Goal: Transaction & Acquisition: Purchase product/service

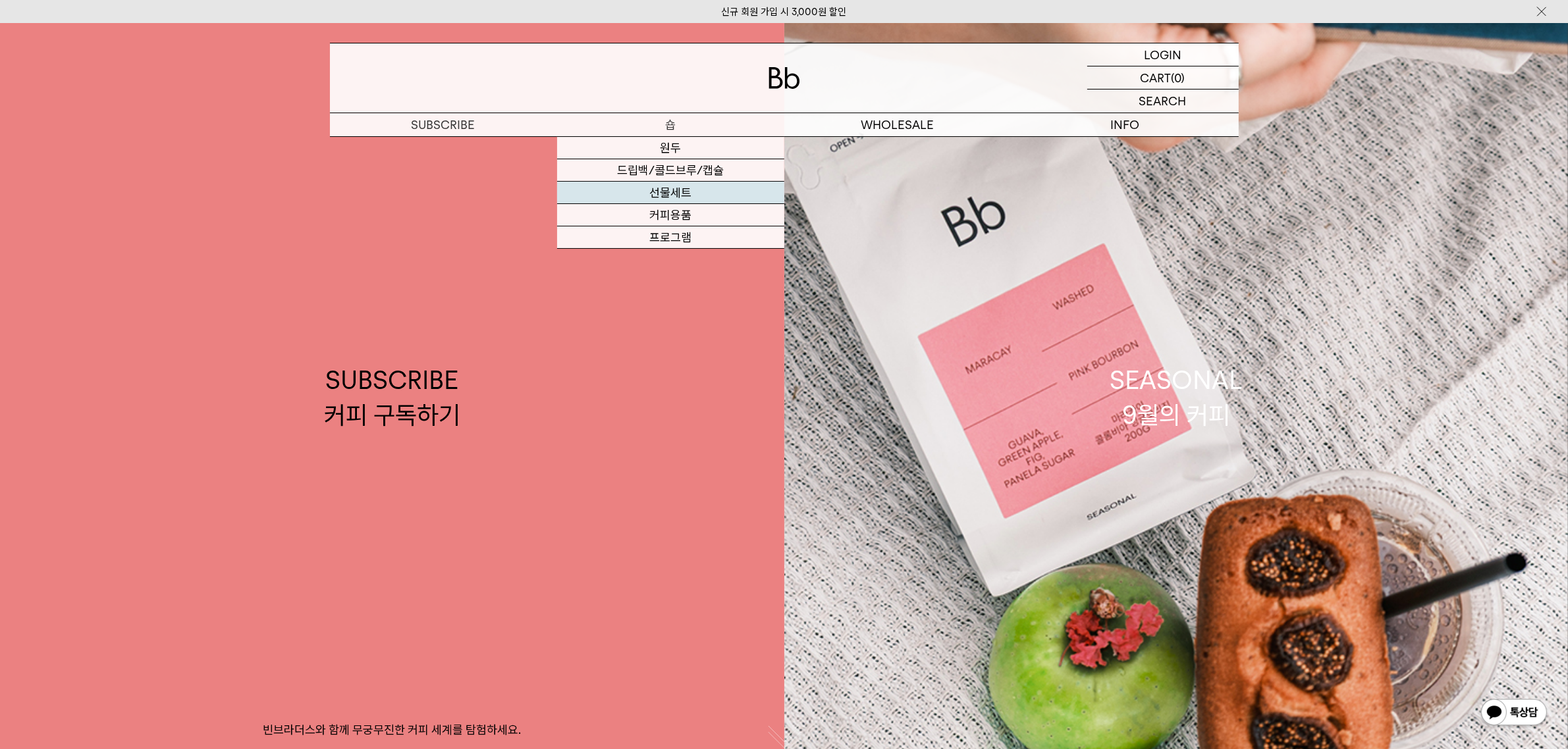
click at [666, 191] on link "선물세트" at bounding box center [671, 193] width 227 height 23
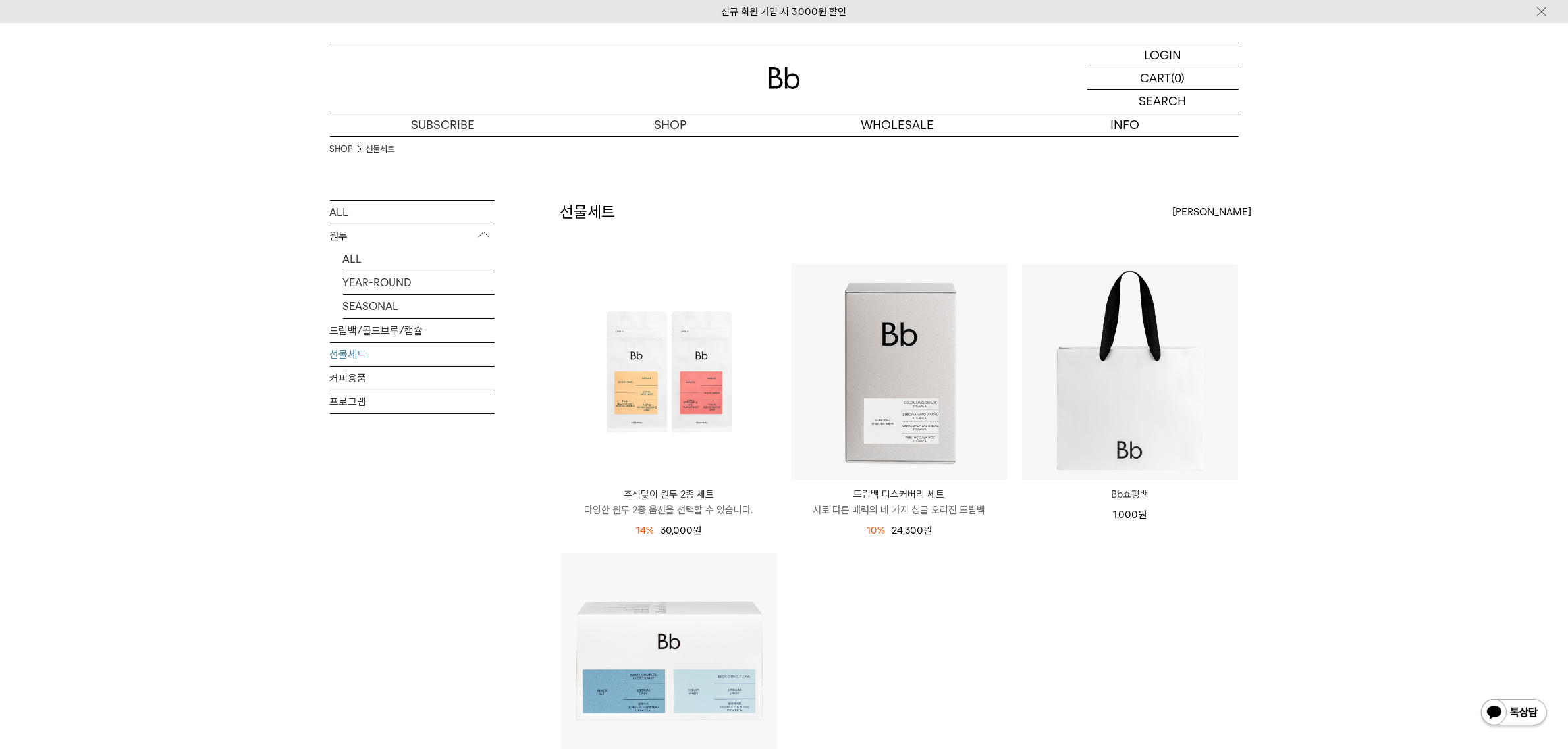
click at [1079, 621] on ul "추석맞이 원두 2종 세트 다양한 원두 2종 옵션을 선택할 수 있습니다. 14% 35,000원 30,000 원" at bounding box center [899, 553] width 691 height 578
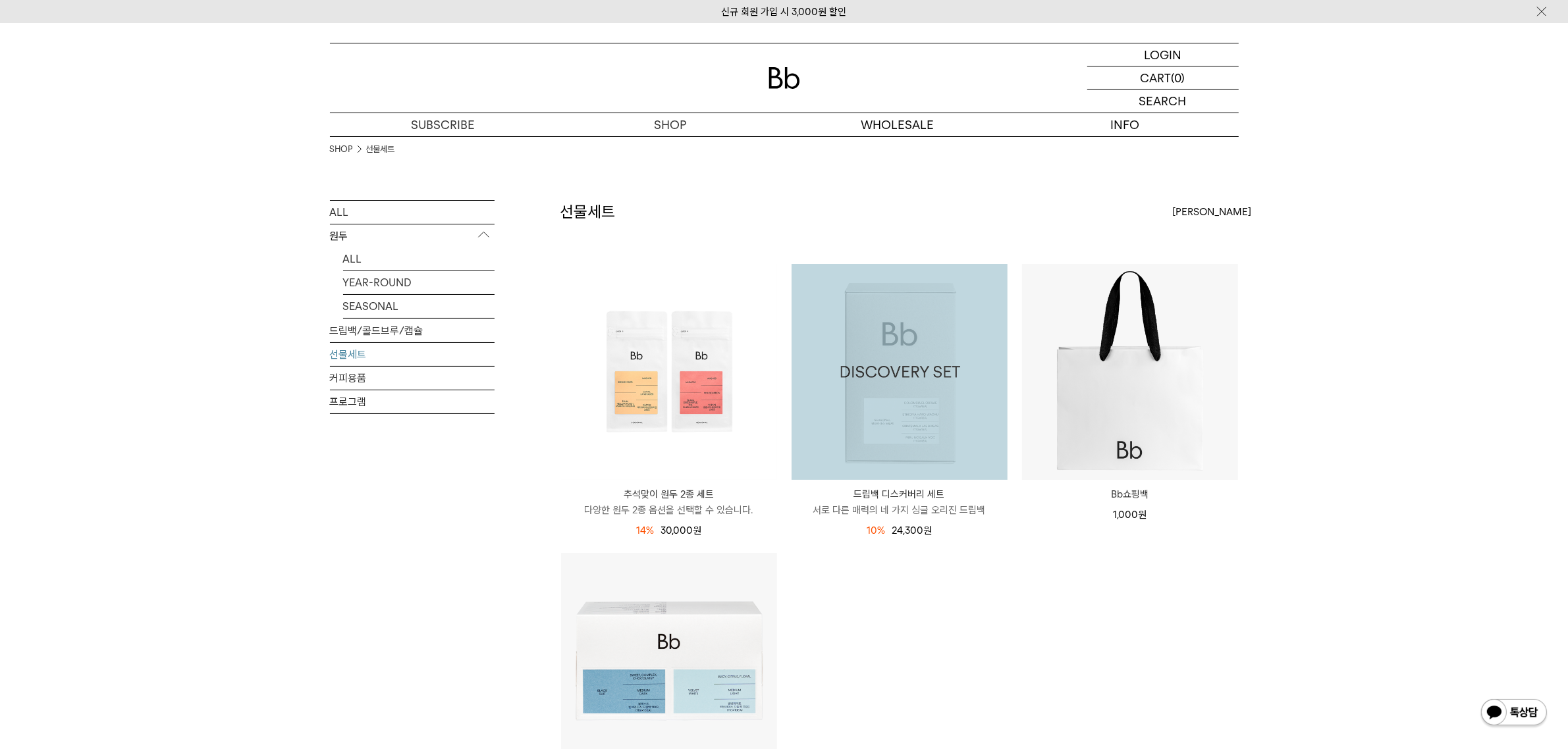
click at [945, 445] on img at bounding box center [900, 372] width 216 height 216
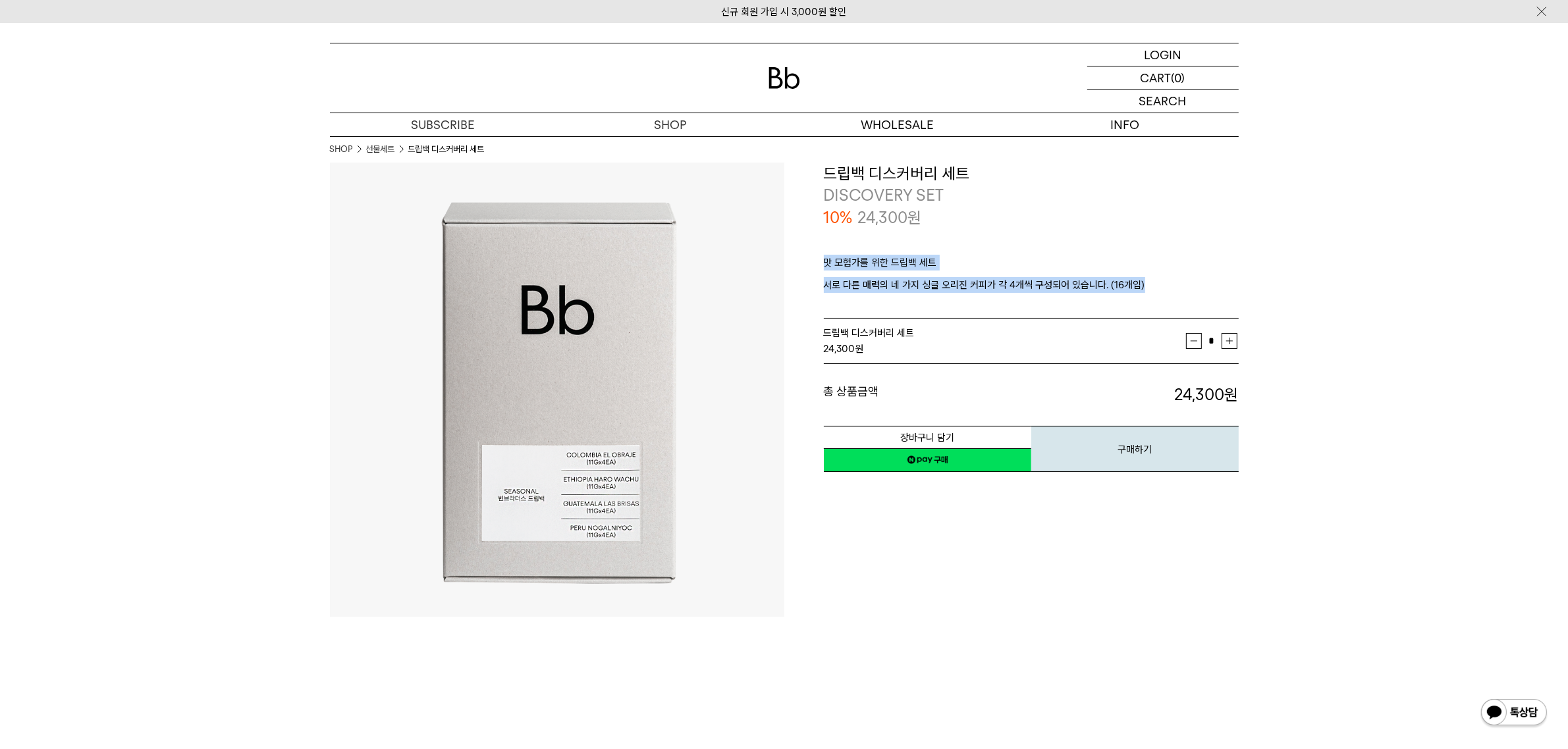
drag, startPoint x: 1151, startPoint y: 281, endPoint x: 824, endPoint y: 262, distance: 327.6
click at [824, 262] on div "맛 모험가를 위한 드립백 세트 서로 다른 매력의 네 가지 싱글 오리진 커피가 각 4개씩 구성되어 있습니다. (16개입)" at bounding box center [1031, 274] width 415 height 91
copy div "맛 모험가를 위한 드립백 세트 서로 다른 매력의 네 가지 싱글 오리진 커피가 각 4개씩 구성되어 있습니다. (16개입)"
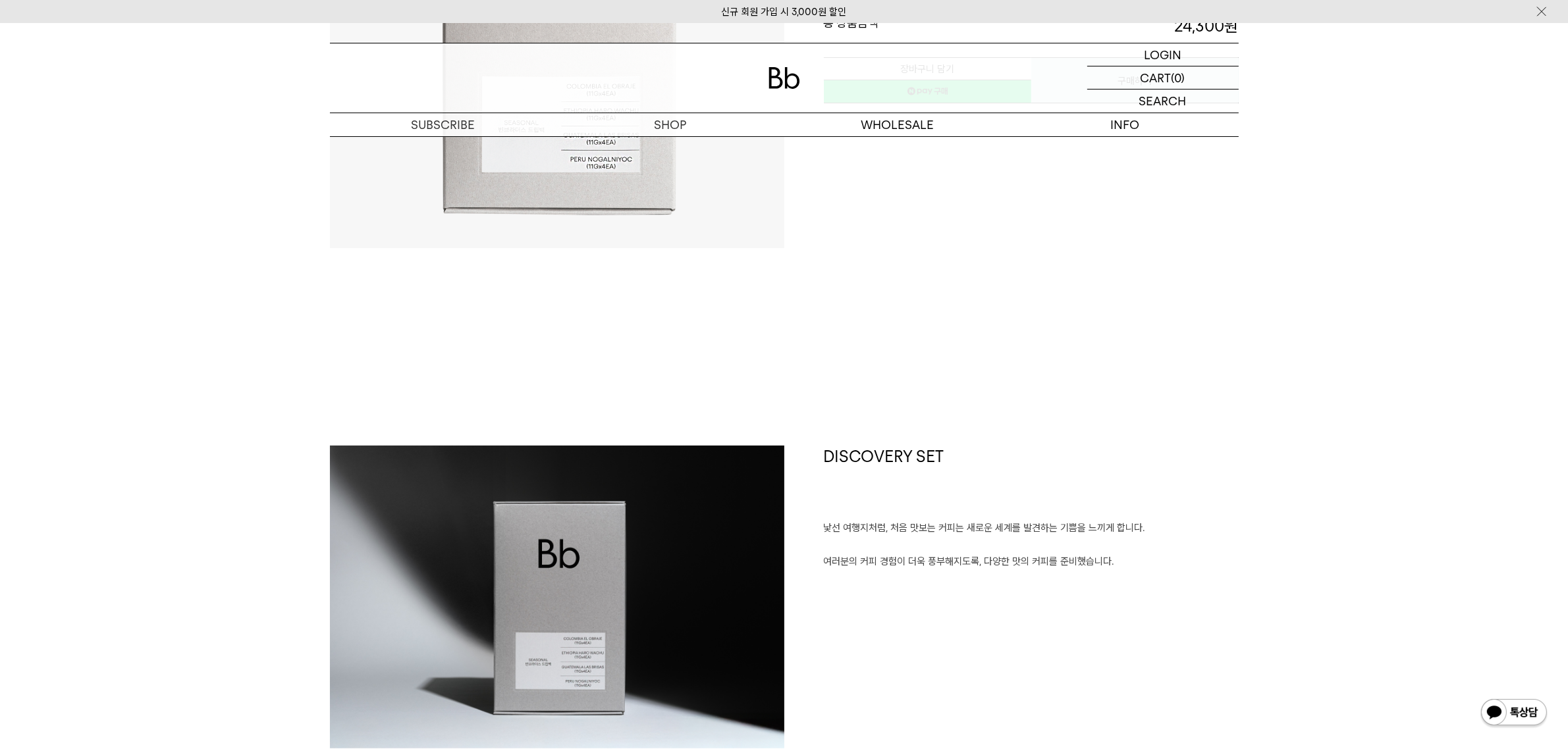
scroll to position [247, 0]
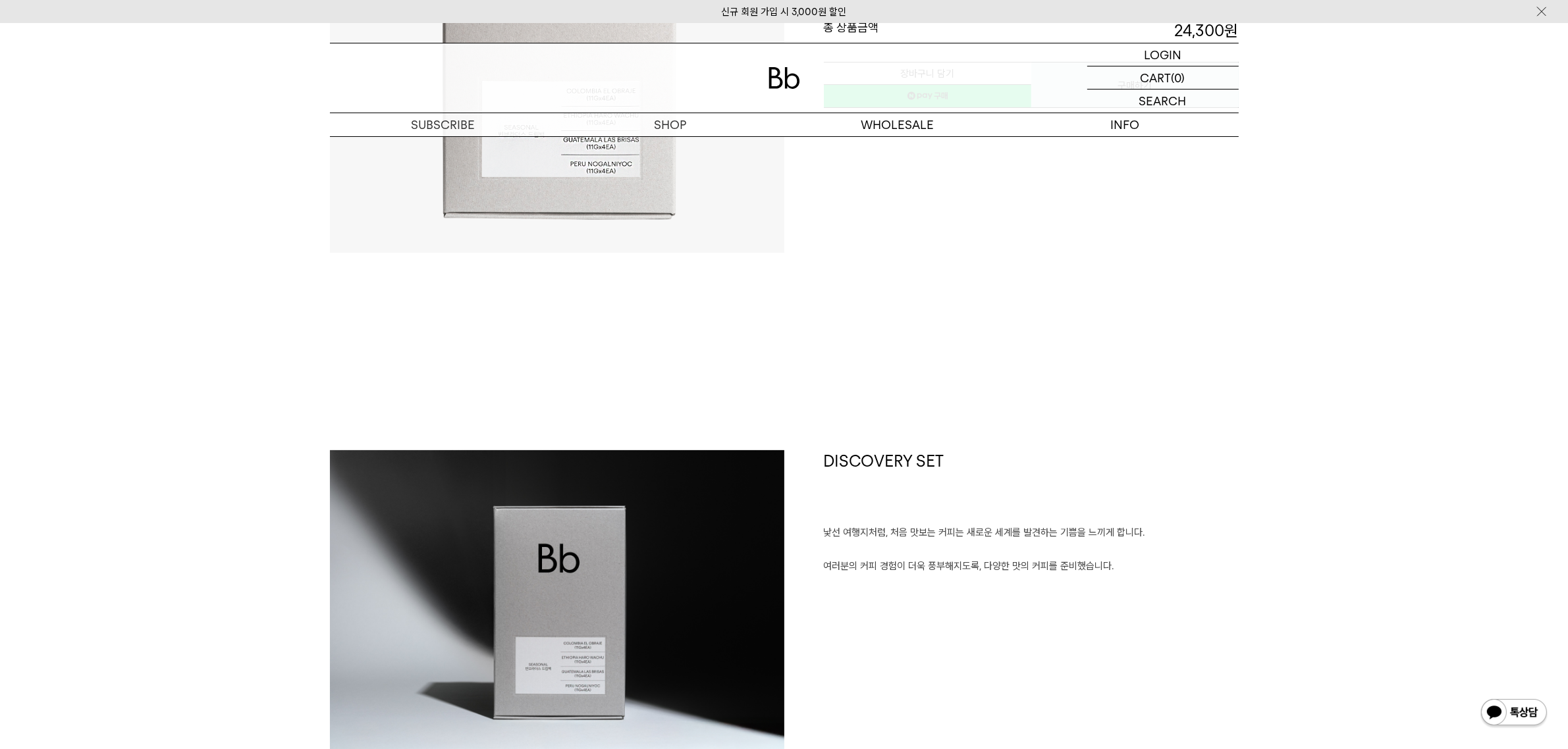
scroll to position [412, 0]
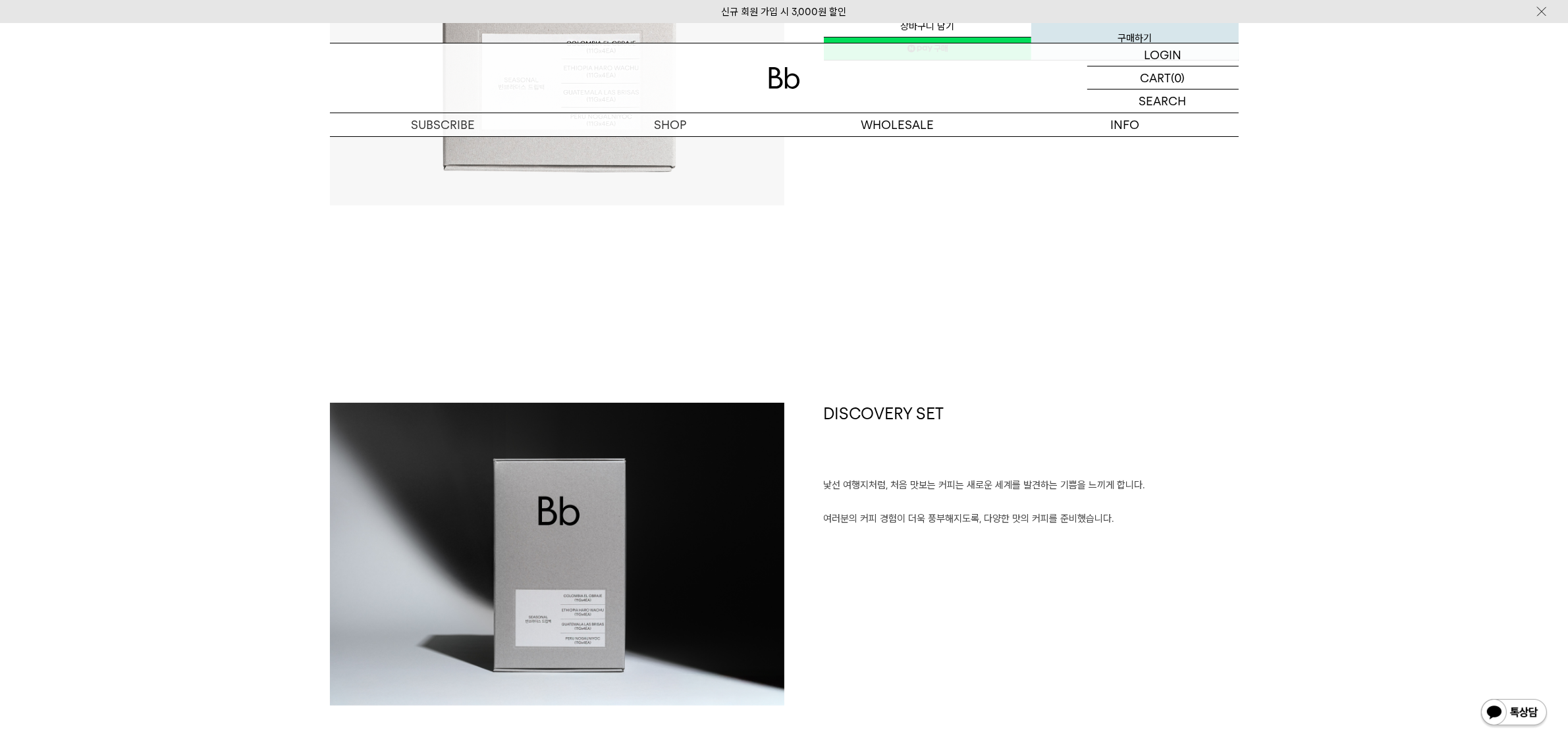
click at [834, 485] on p "낯선 여행지처럼, 처음 맛보는 커피는 새로운 세계를 발견하는 기쁨을 느끼게 합니다." at bounding box center [1031, 485] width 415 height 17
click at [877, 534] on p at bounding box center [1031, 536] width 415 height 17
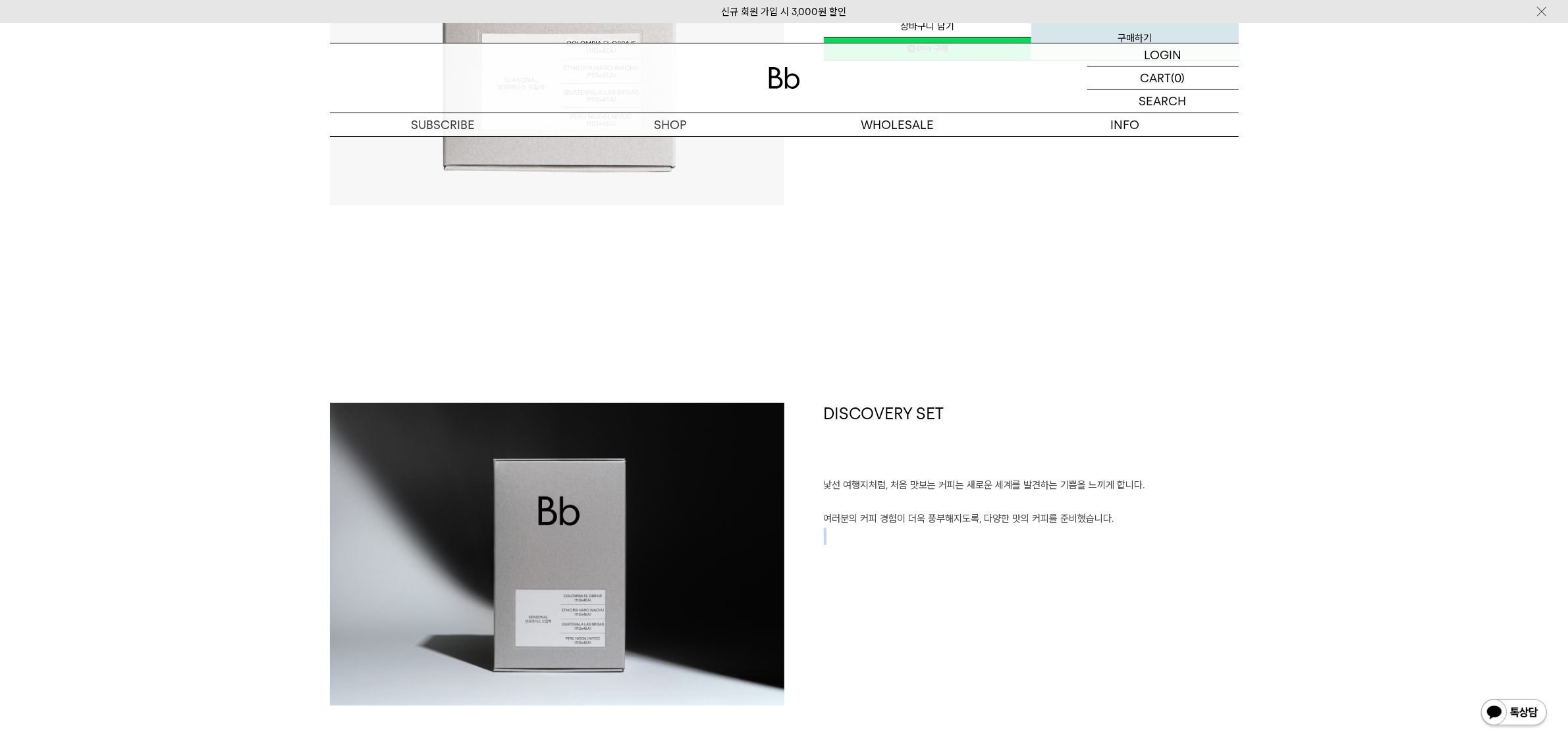
click at [877, 534] on p at bounding box center [1031, 536] width 415 height 17
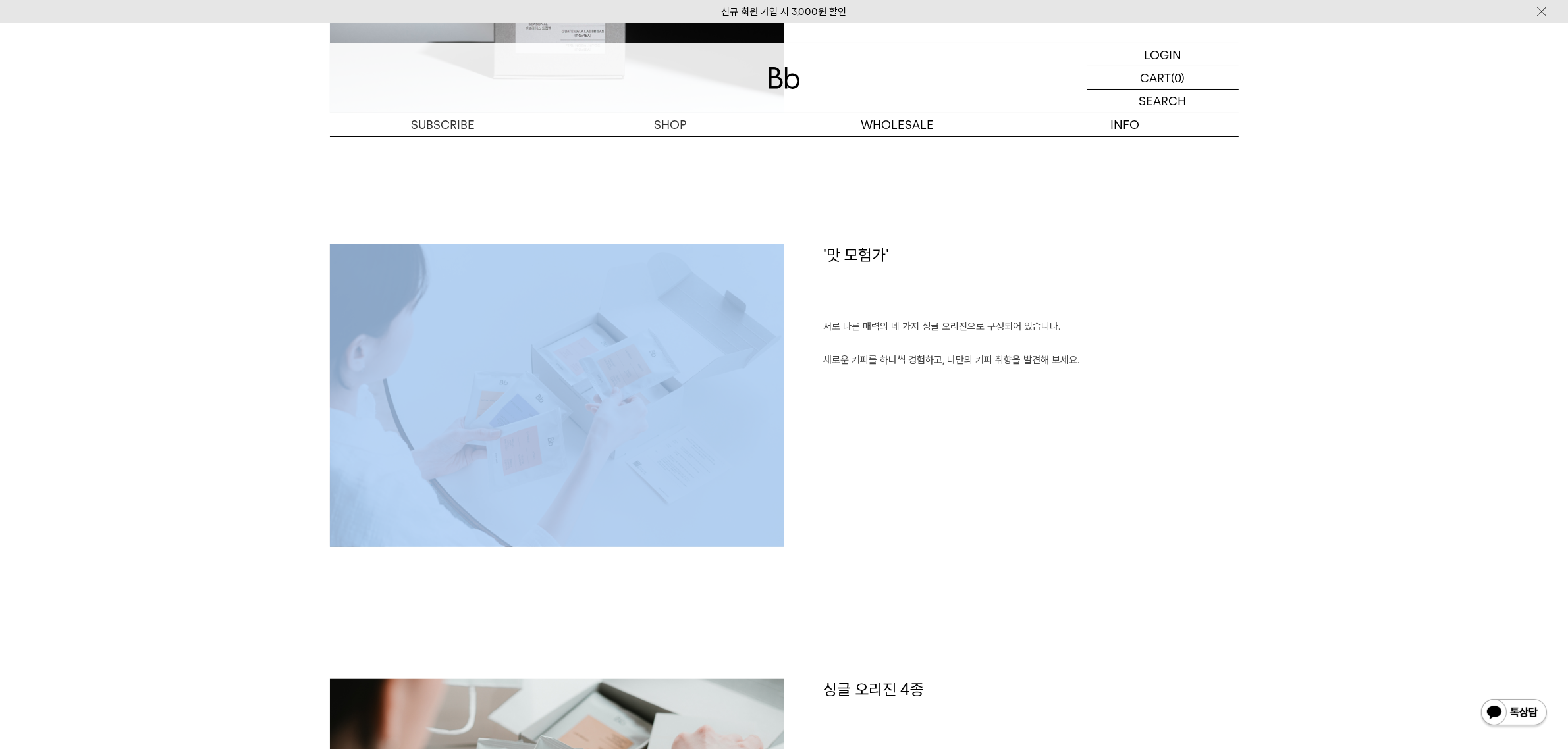
scroll to position [1070, 0]
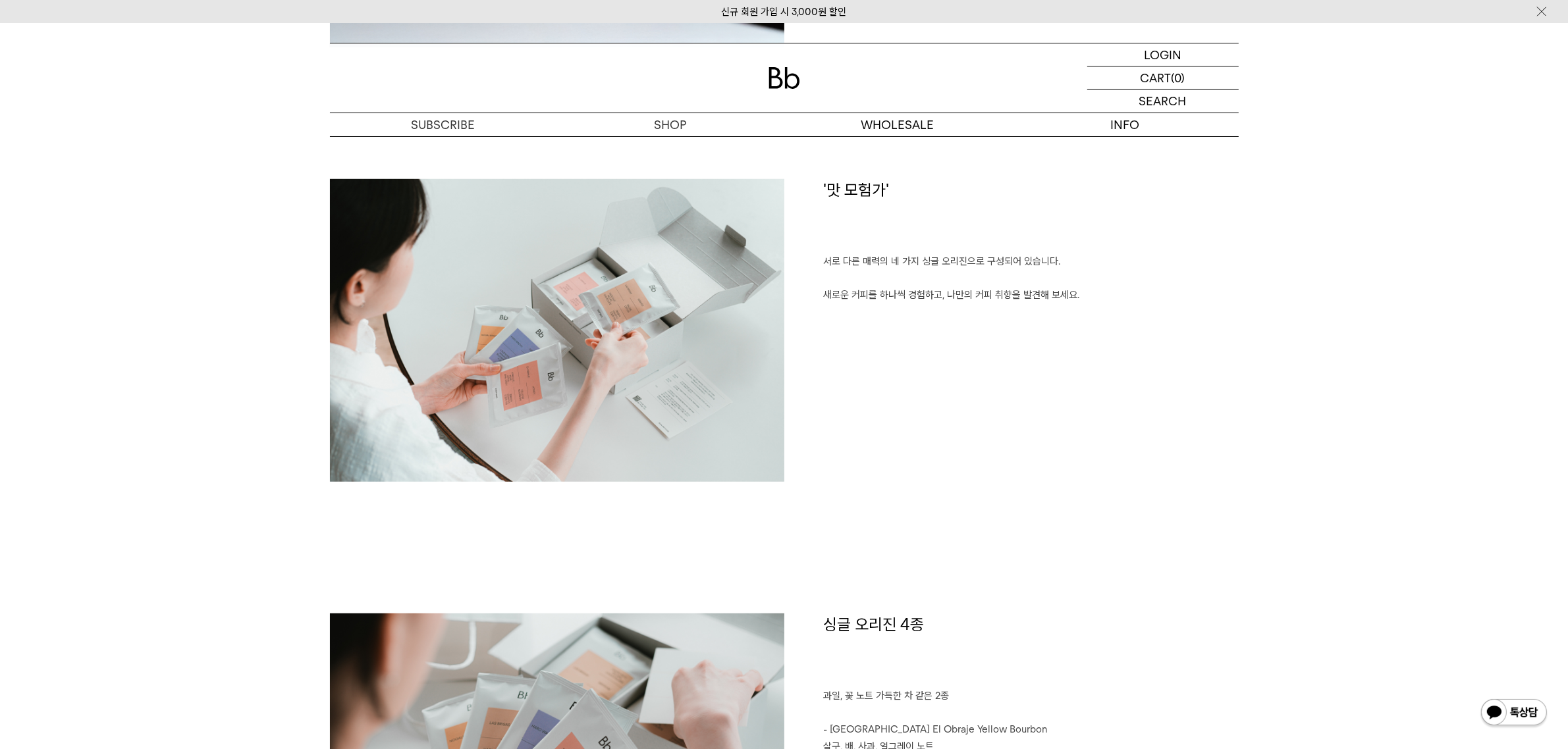
click at [907, 440] on div "'맛 모험가' 서로 다른 매력의 네 가지 싱글 오리진으로 구성되어 있습니다. 새로운 커피를 하나씩 경험하고, 나만의 커피 취향을 발견해 보세요." at bounding box center [1012, 330] width 454 height 303
drag, startPoint x: 915, startPoint y: 277, endPoint x: 897, endPoint y: 242, distance: 39.4
click at [897, 242] on div "'맛 모험가' 서로 다른 매력의 네 가지 싱글 오리진으로 구성되어 있습니다. 새로운 커피를 하나씩 경험하고, 나만의 커피 취향을 발견해 보세요." at bounding box center [1012, 330] width 454 height 303
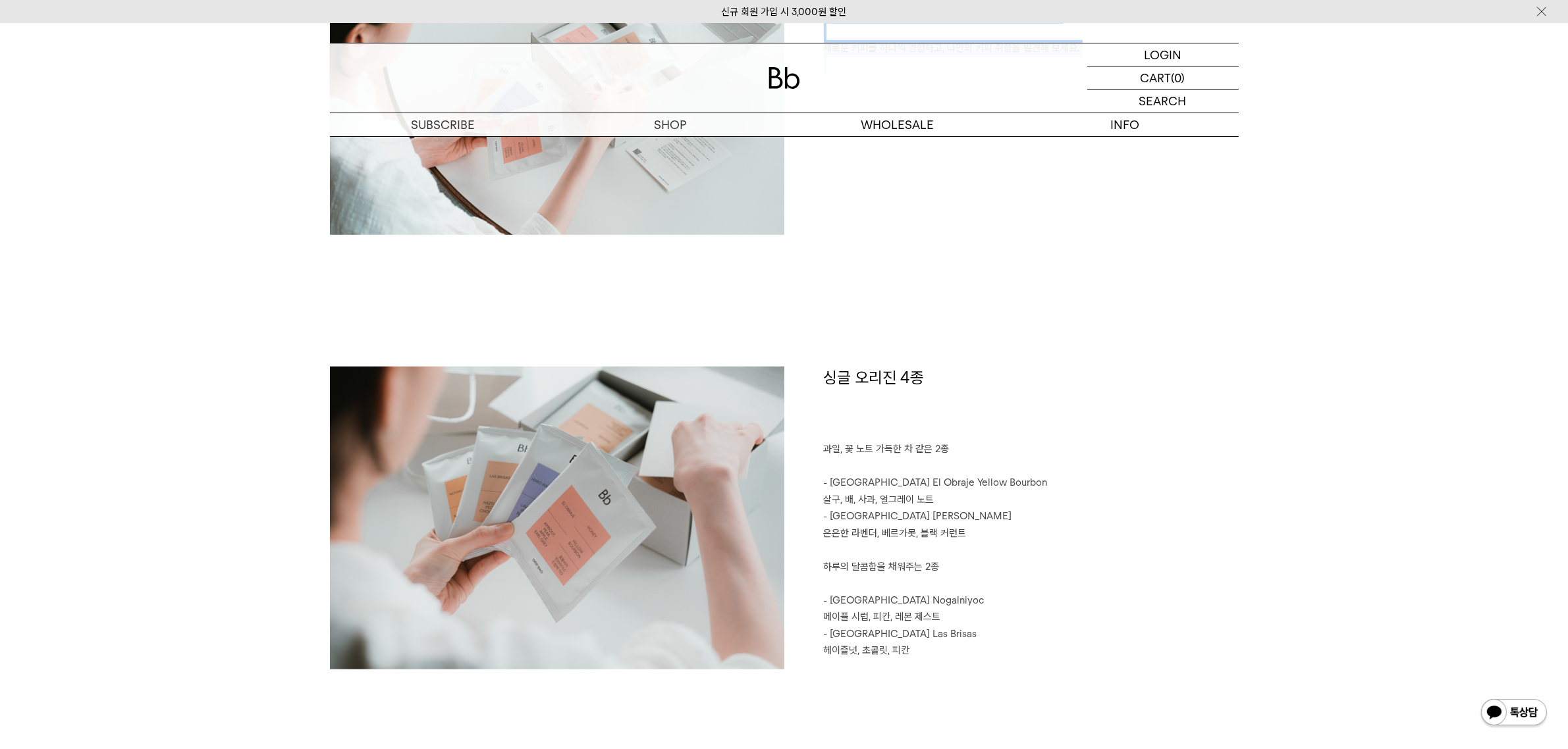
scroll to position [1152, 0]
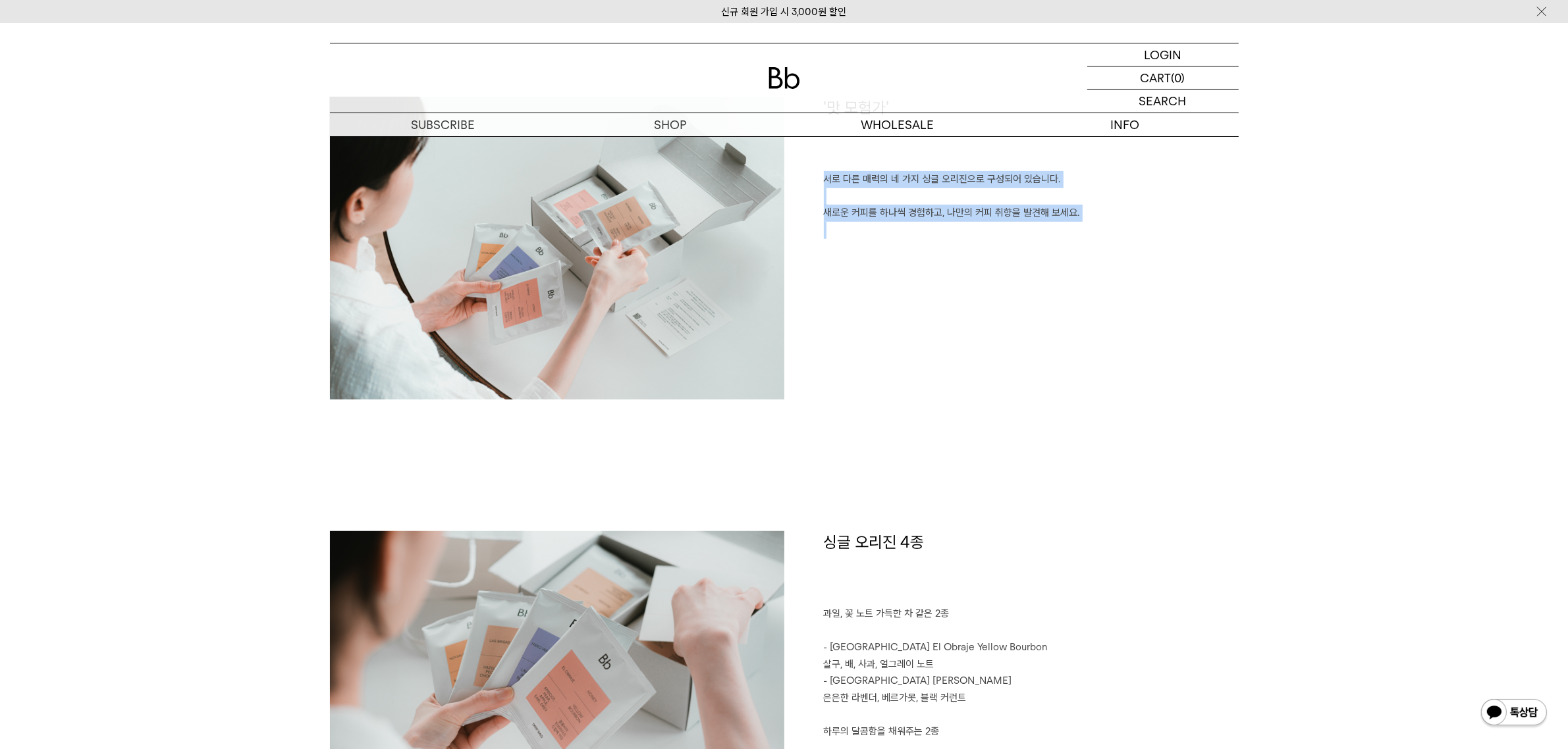
click at [929, 304] on div "'맛 모험가' 서로 다른 매력의 네 가지 싱글 오리진으로 구성되어 있습니다. 새로운 커피를 하나씩 경험하고, 나만의 커피 취향을 발견해 보세요." at bounding box center [1012, 249] width 454 height 303
click at [903, 219] on p "새로운 커피를 하나씩 경험하고, 나만의 커피 취향을 발견해 보세요." at bounding box center [1031, 213] width 415 height 17
click at [903, 215] on p "새로운 커피를 하나씩 경험하고, 나만의 커피 취향을 발견해 보세요." at bounding box center [1031, 213] width 415 height 17
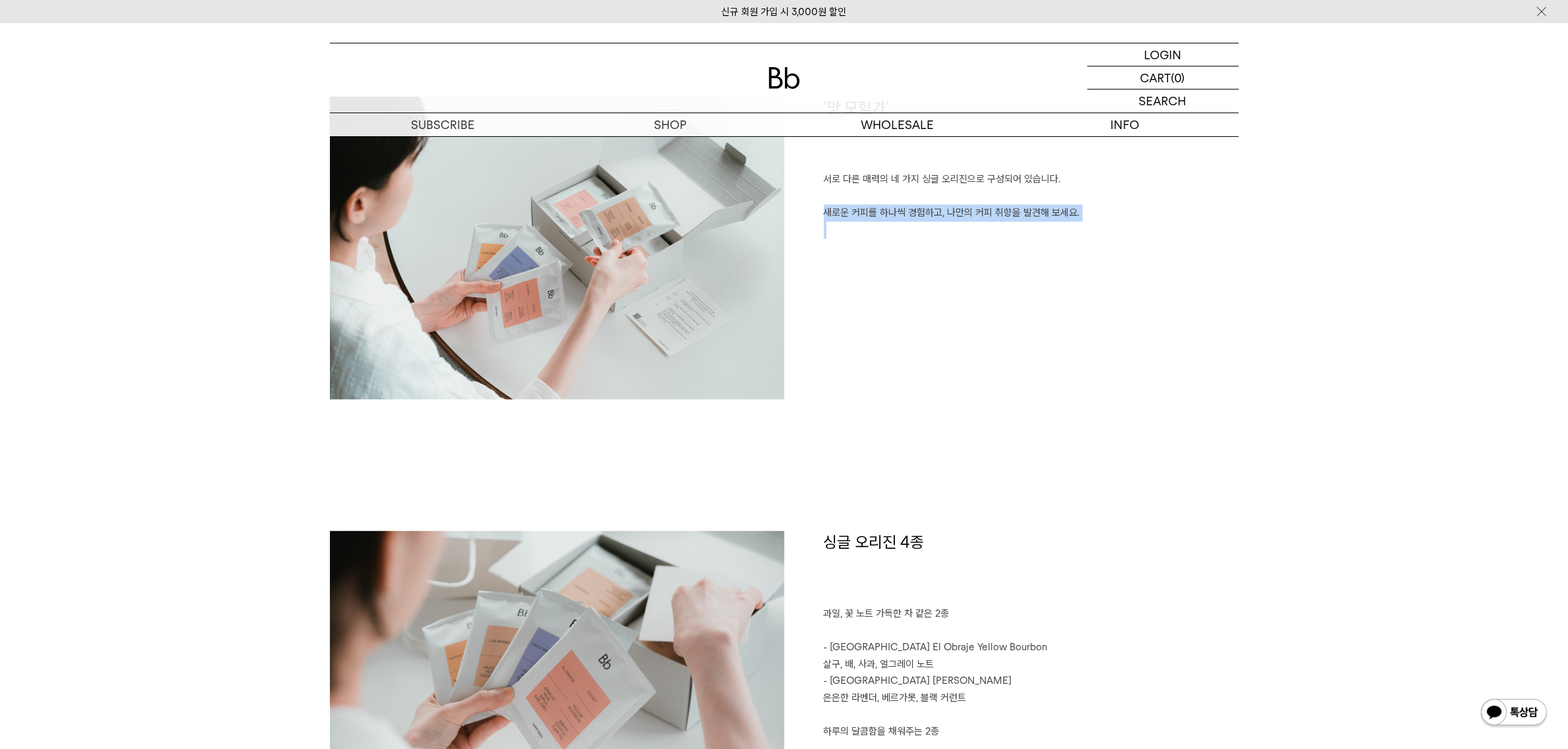
click at [903, 235] on p at bounding box center [1031, 230] width 415 height 17
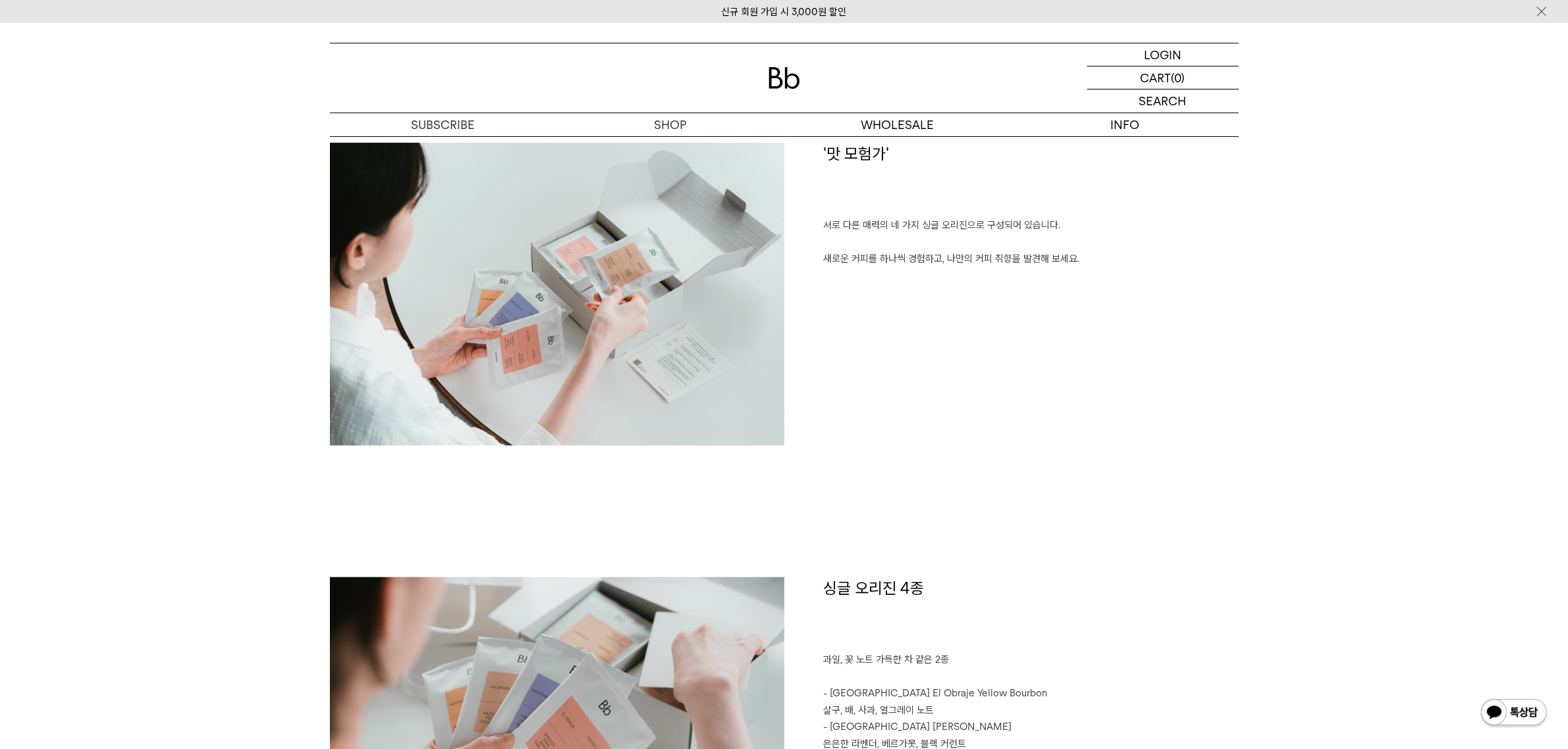
scroll to position [905, 0]
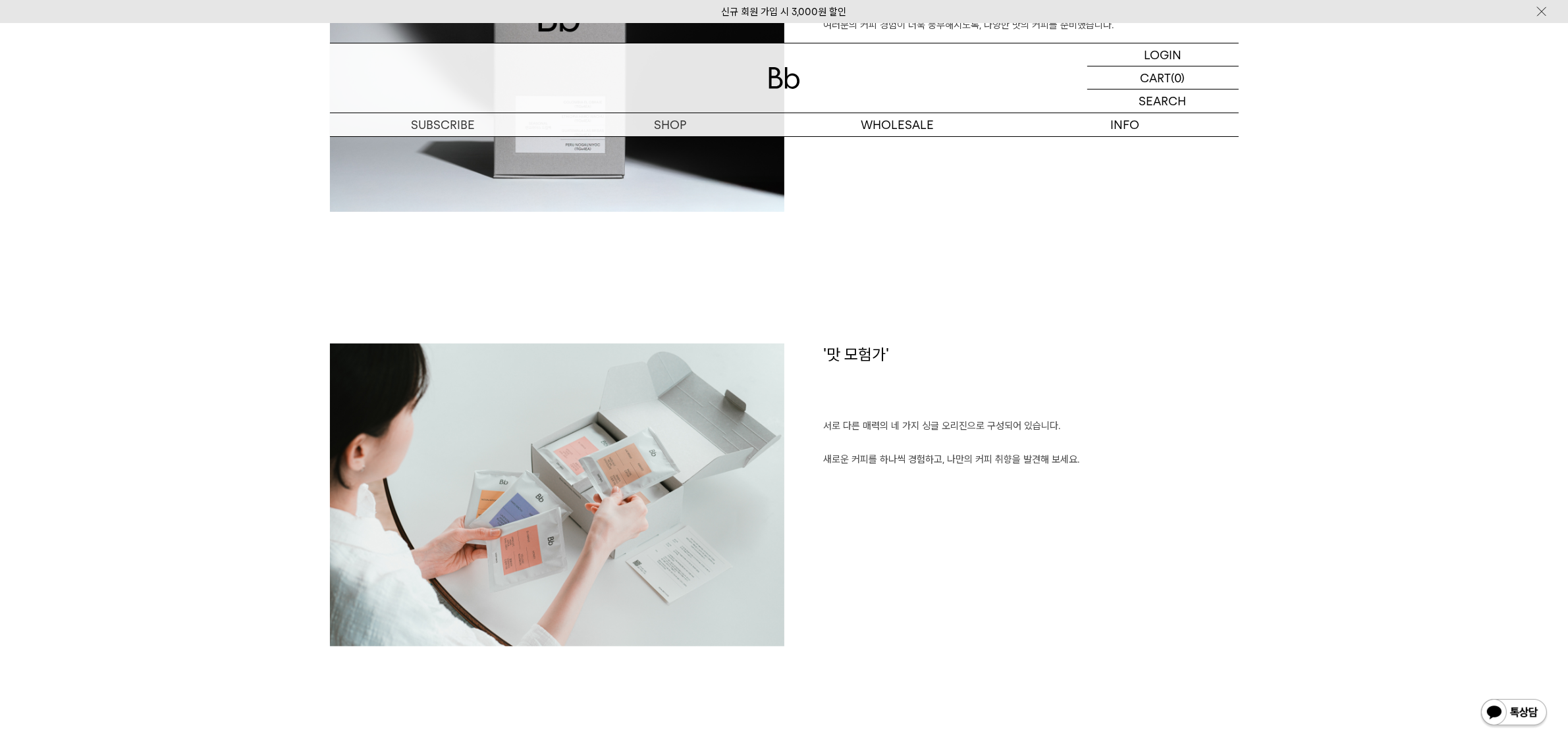
click at [884, 452] on p "새로운 커피를 하나씩 경험하고, 나만의 커피 취향을 발견해 보세요." at bounding box center [1031, 460] width 415 height 17
copy p "새로운 커피를 하나씩 경험하고, 나만의 커피 취향을 발견해 보세요."
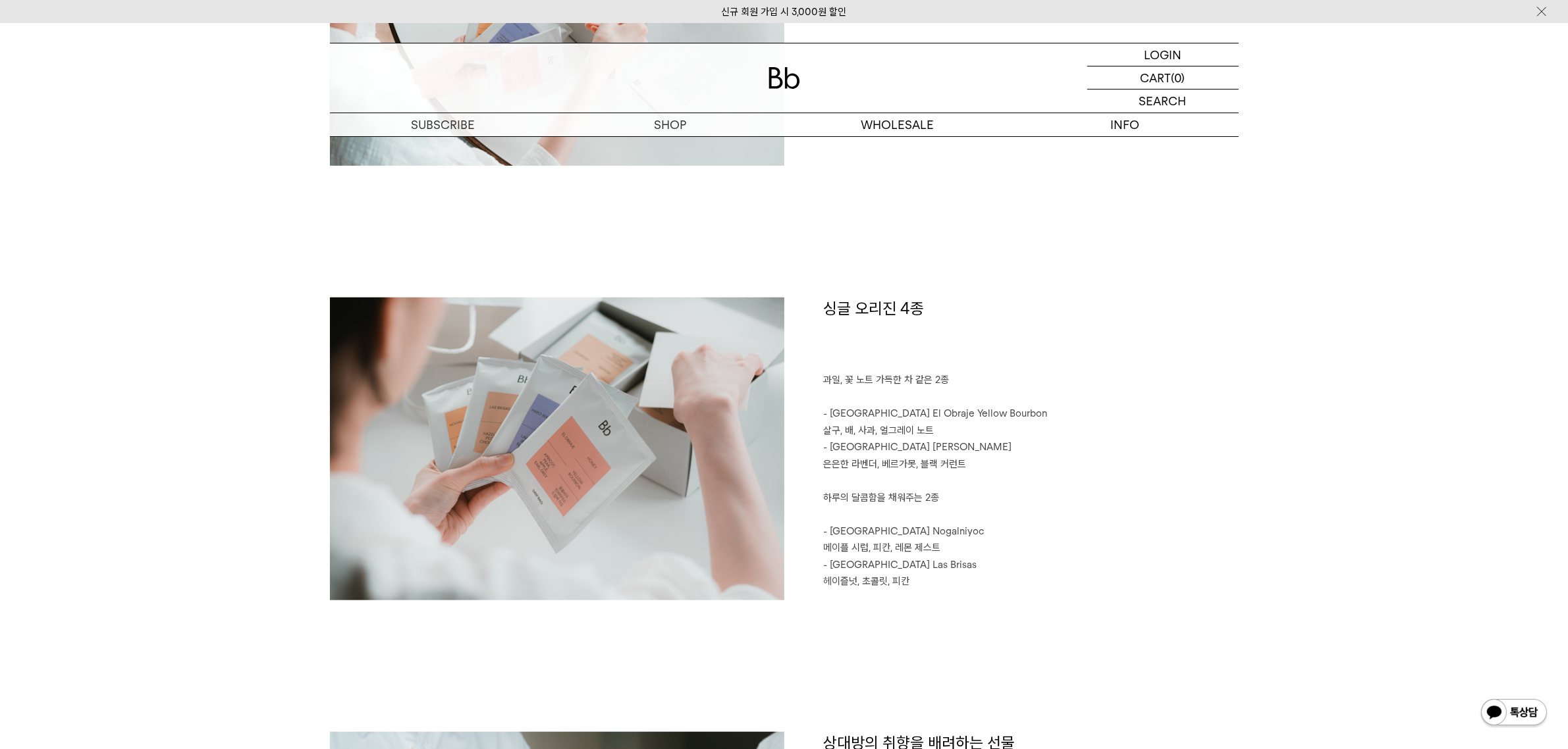
scroll to position [1481, 0]
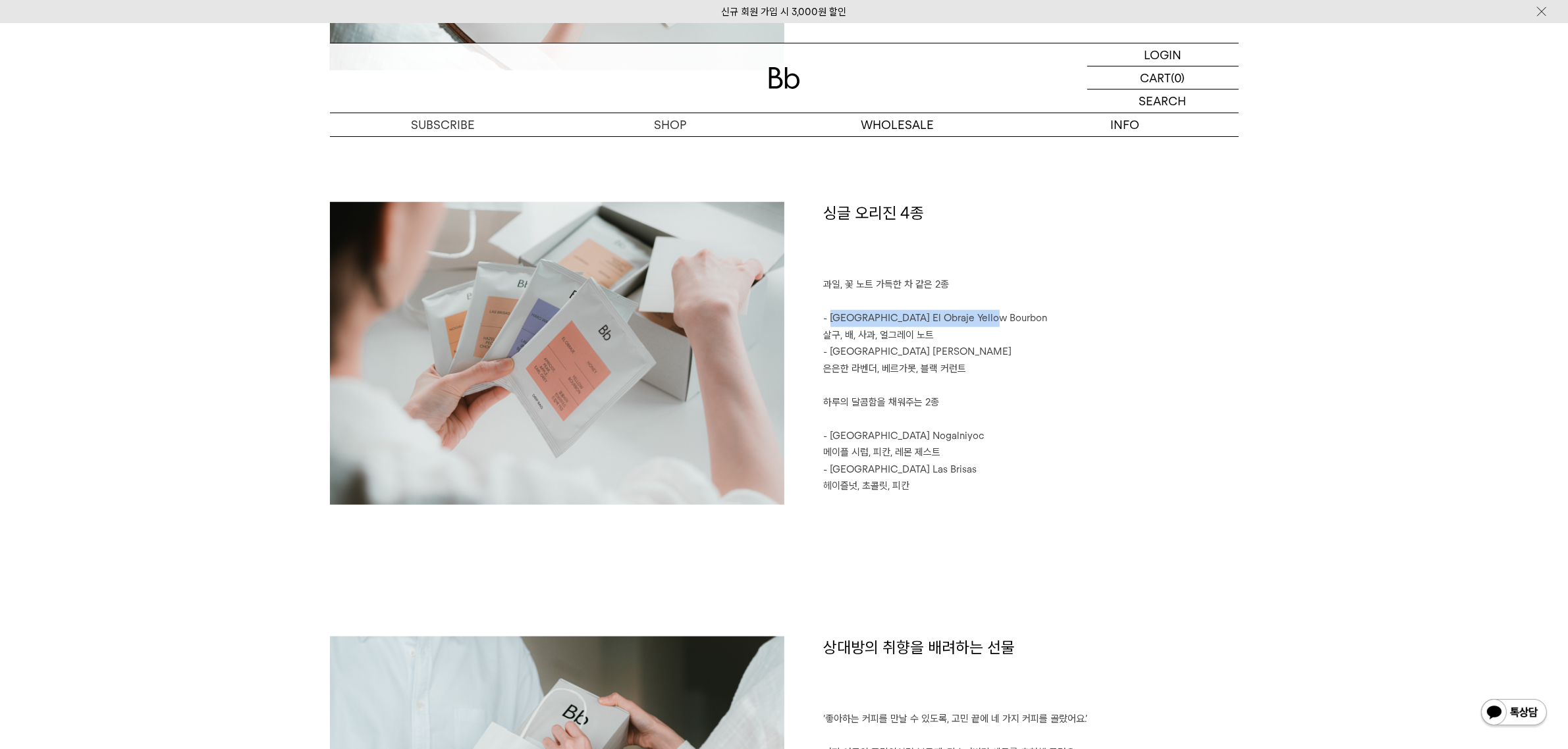
drag, startPoint x: 831, startPoint y: 319, endPoint x: 1004, endPoint y: 310, distance: 173.2
click at [1004, 310] on p "- Colombia El Obraje Yellow Bourbon 살구, 배, 사과, 얼그레이 노트" at bounding box center [1031, 326] width 415 height 34
copy p "Colombia El Obraje Yellow Bourbon"
click at [839, 353] on p "- Ethiopia Haro Wachu" at bounding box center [1031, 352] width 415 height 17
click at [857, 355] on p "- Ethiopia Haro Wachu" at bounding box center [1031, 352] width 415 height 17
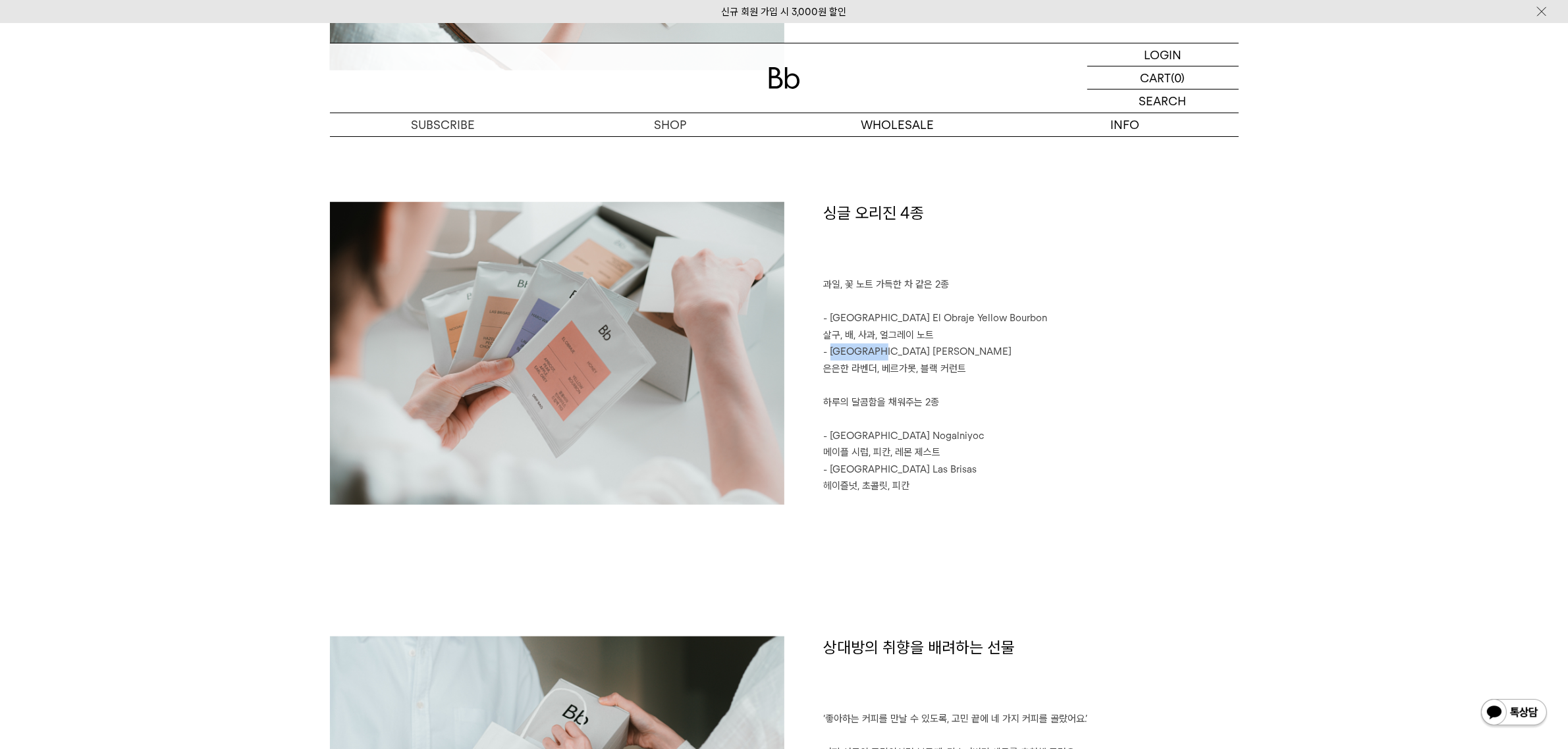
click at [857, 355] on p "- Ethiopia Haro Wachu" at bounding box center [1031, 352] width 415 height 17
click at [904, 355] on p "- Ethiopia Haro Wachu" at bounding box center [1031, 352] width 415 height 17
copy p "Ethiopia Haro Wachu"
click at [832, 286] on p "과일, 꽃 노트 가득한 차 같은 2종" at bounding box center [1031, 285] width 415 height 17
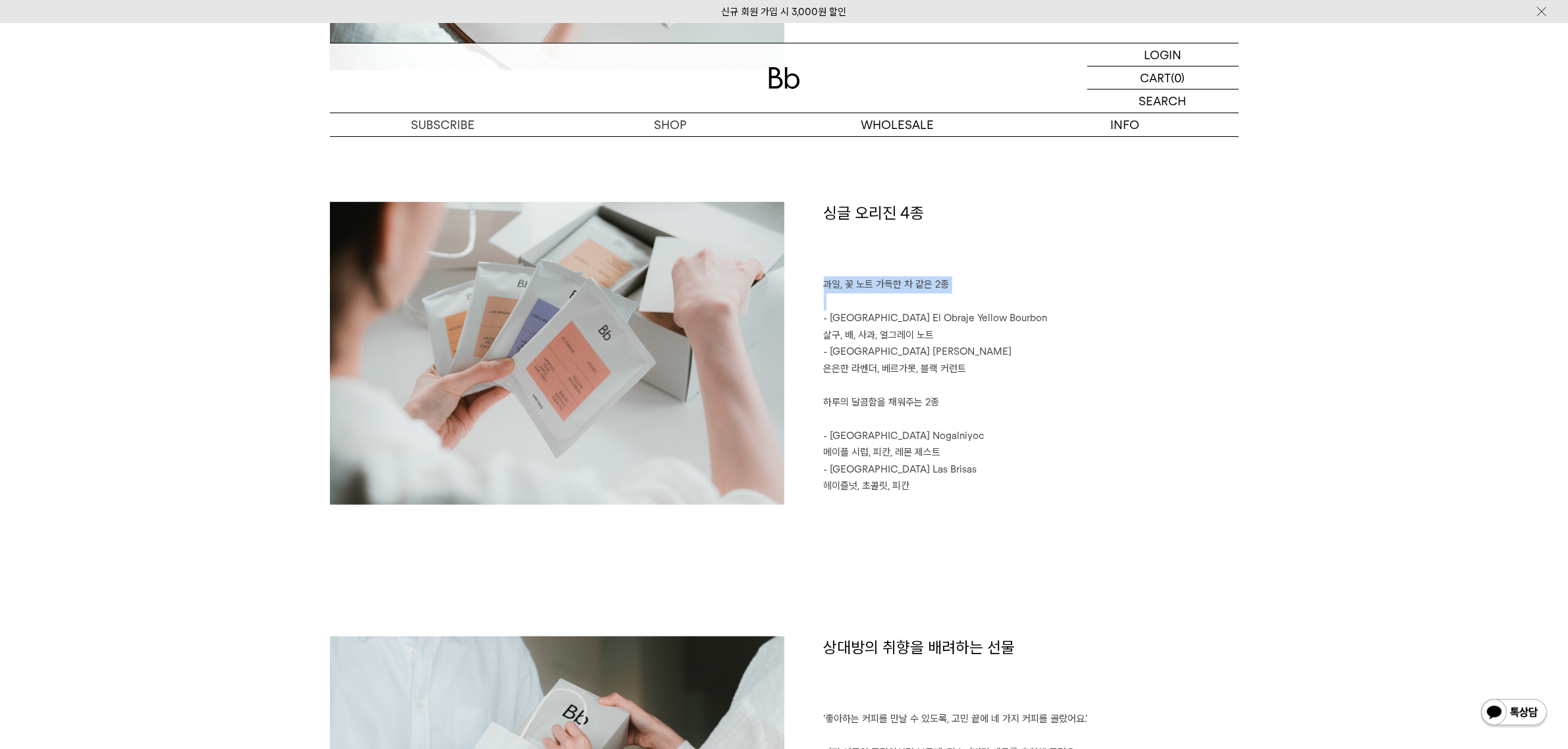
click at [832, 286] on p "과일, 꽃 노트 가득한 차 같은 2종" at bounding box center [1031, 285] width 415 height 17
copy p "과일, 꽃 노트 가득한 차 같은 2종"
click at [876, 403] on p "하루의 달콤함을 채워주는 2종" at bounding box center [1031, 403] width 415 height 17
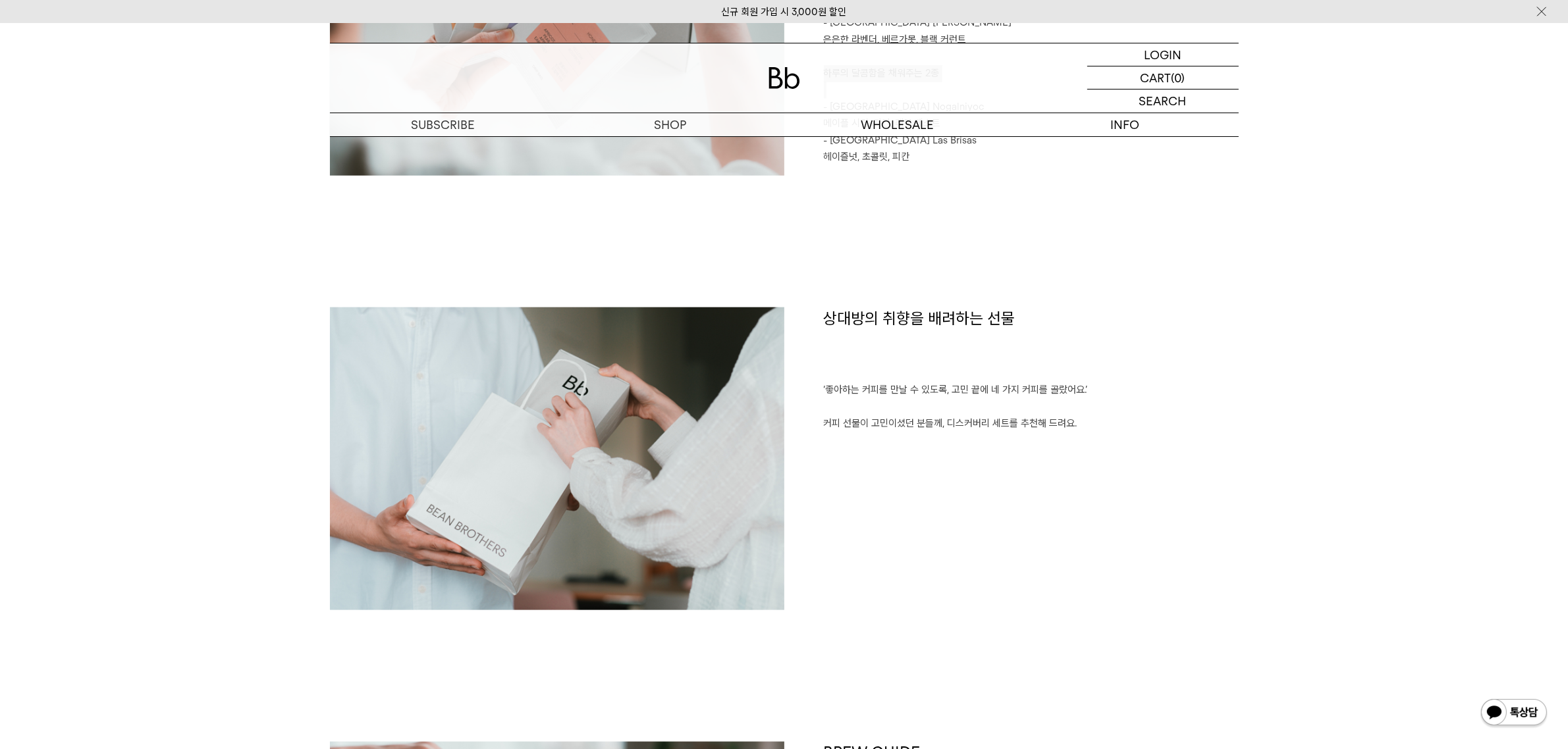
scroll to position [1317, 0]
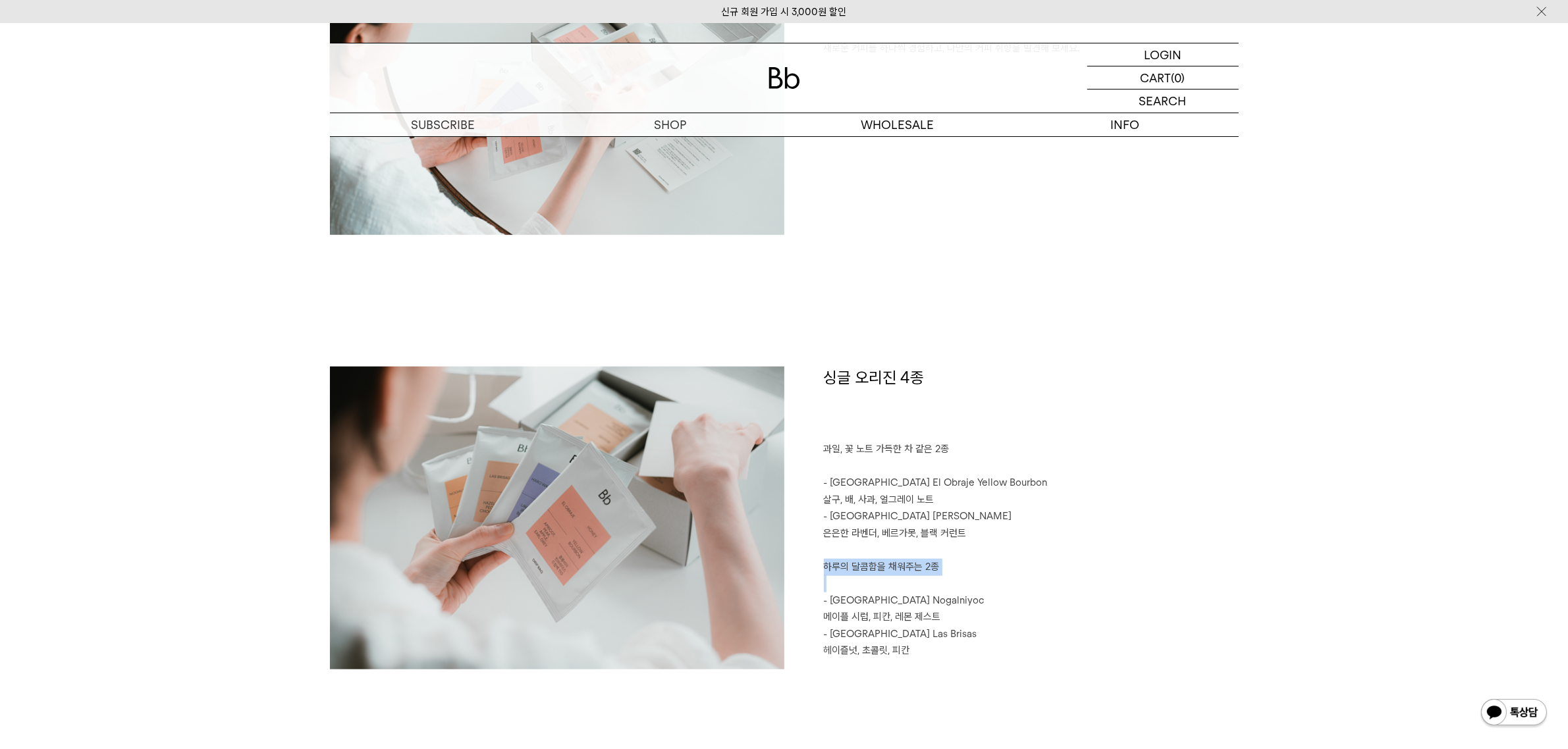
click at [841, 575] on p "하루의 달콤함을 채워주는 2종" at bounding box center [1031, 567] width 415 height 17
click at [846, 600] on p "- [GEOGRAPHIC_DATA] Nogalniyoc" at bounding box center [1031, 601] width 415 height 17
click at [846, 600] on p "- Peru Nogalniyoc" at bounding box center [1031, 601] width 415 height 17
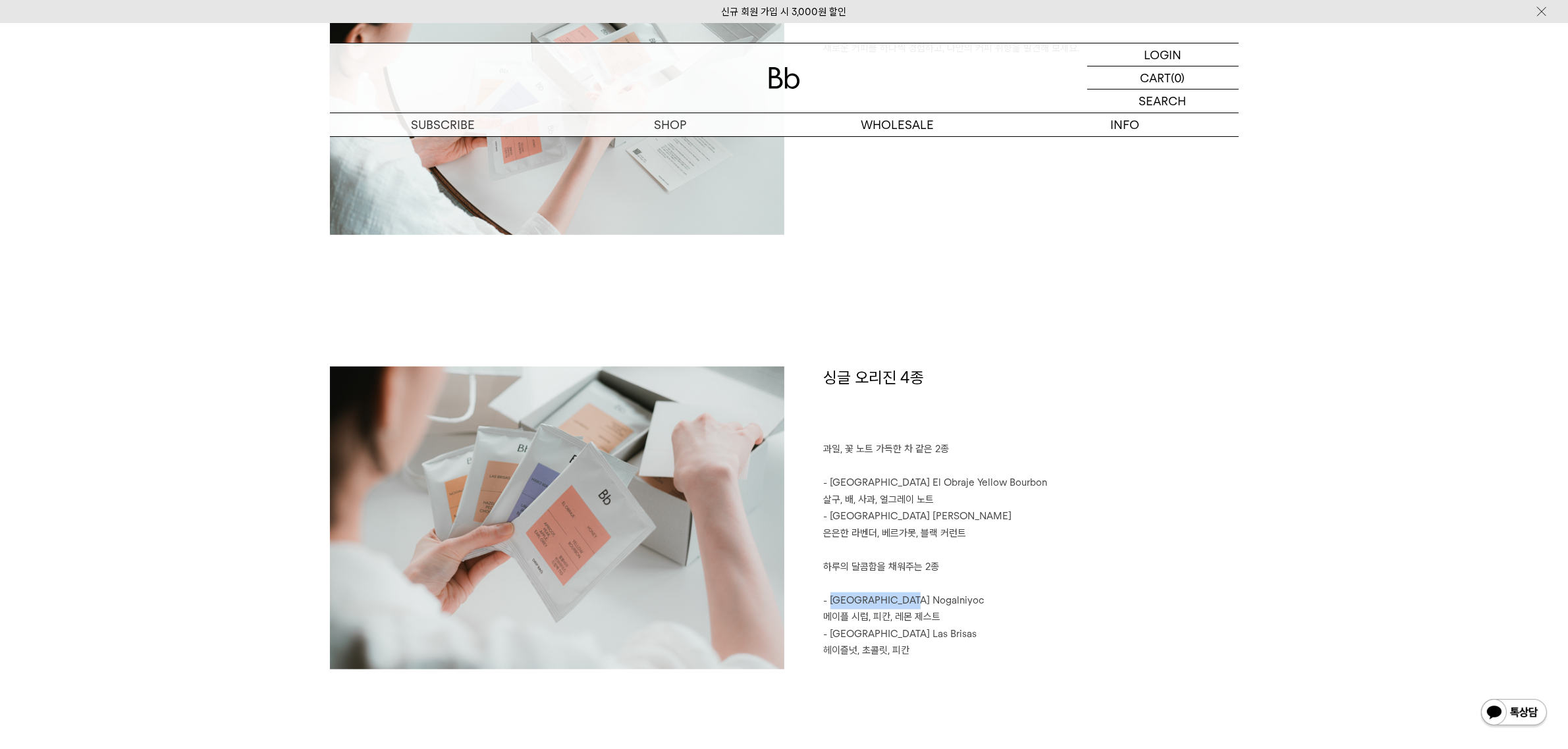
click at [883, 602] on p "- Peru Nogalniyoc" at bounding box center [1031, 601] width 415 height 17
copy p "Peru Nogalniyoc"
click at [851, 634] on p "- Guatemala Las Brisas" at bounding box center [1031, 635] width 415 height 17
click at [903, 633] on p "- Guatemala Las Brisas" at bounding box center [1031, 635] width 415 height 17
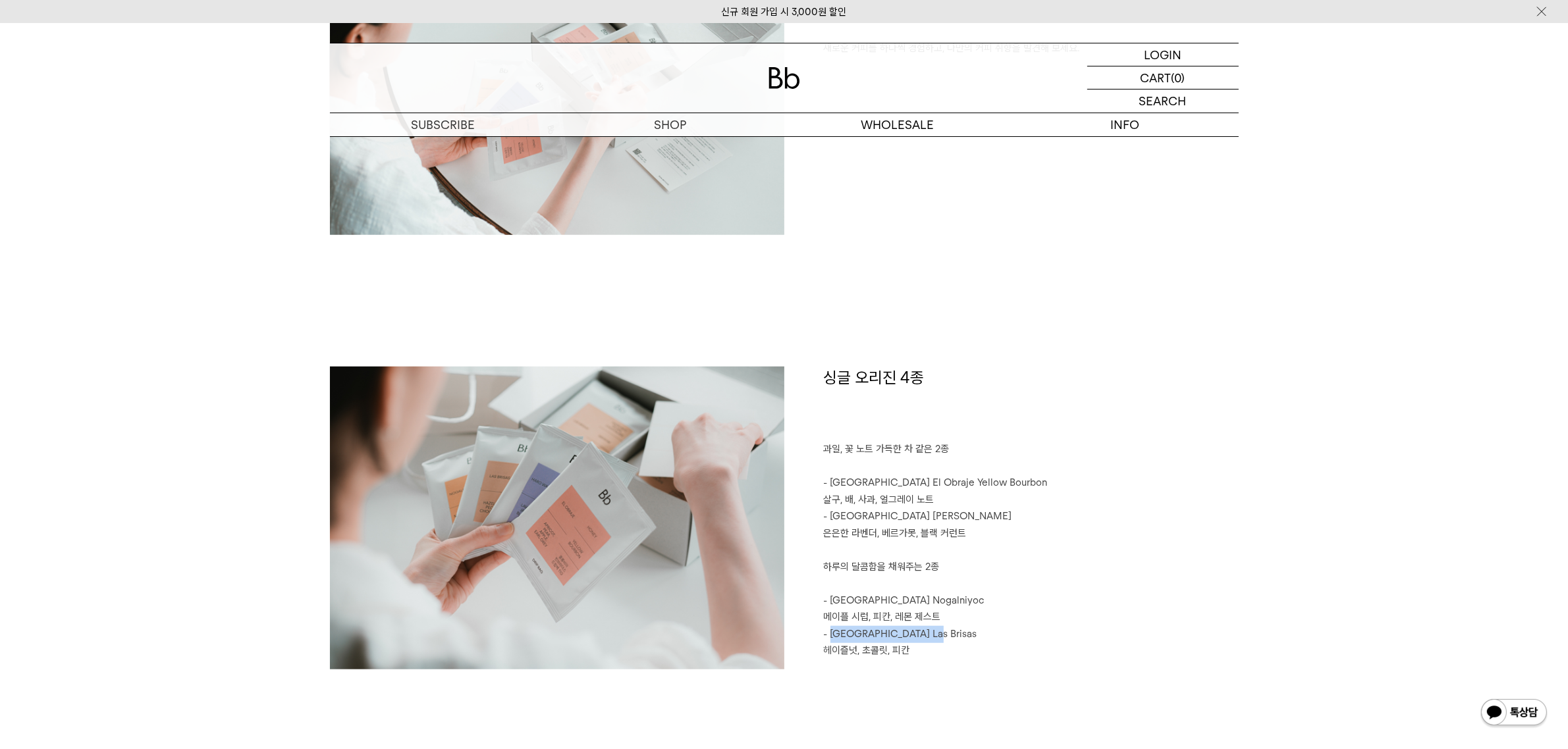
copy p "Guatemala Las Brisas"
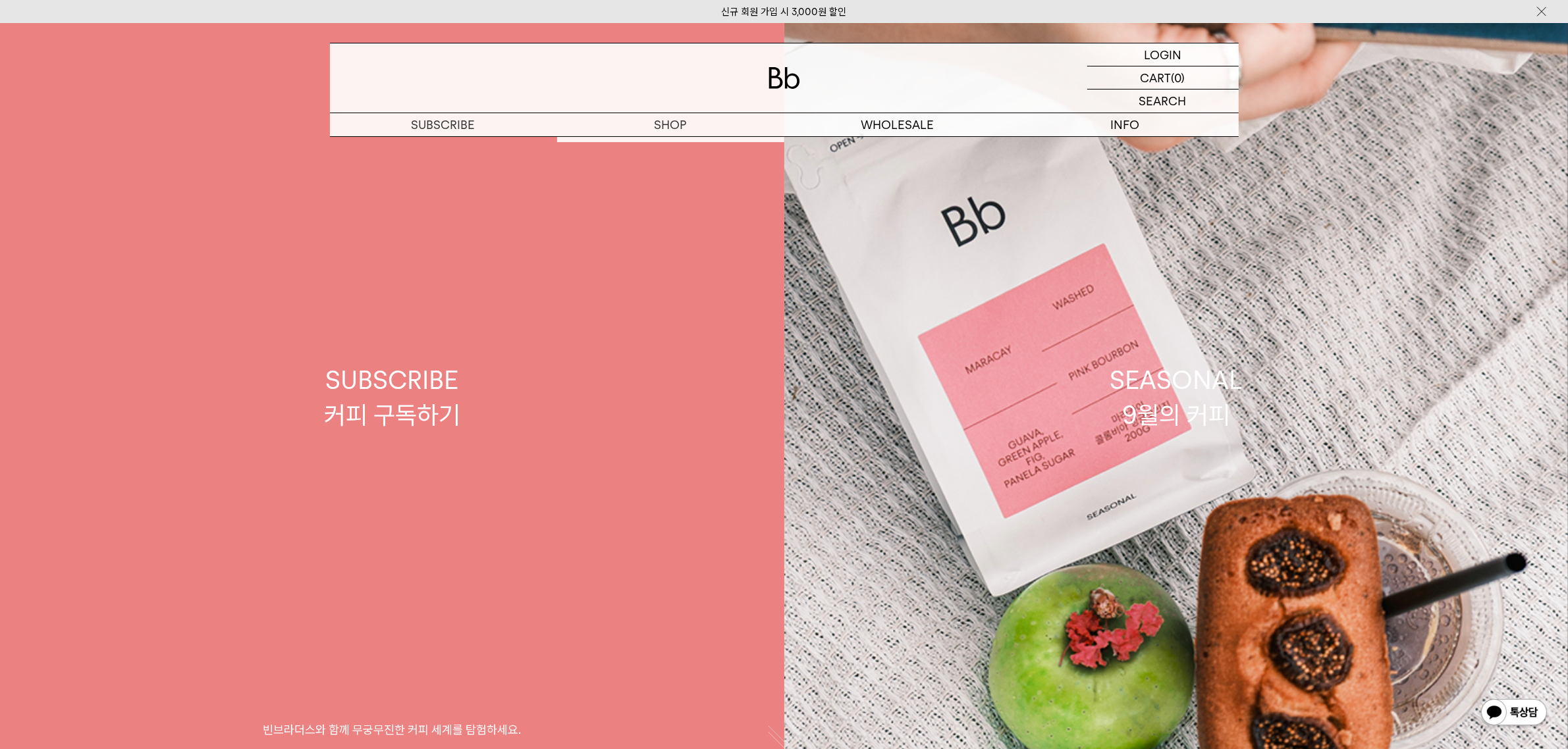
click at [660, 196] on link "SUBSCRIBE 커피 구독하기 빈브라더스와 함께 무궁무진한 커피 세계를 탐험하세요." at bounding box center [392, 397] width 784 height 749
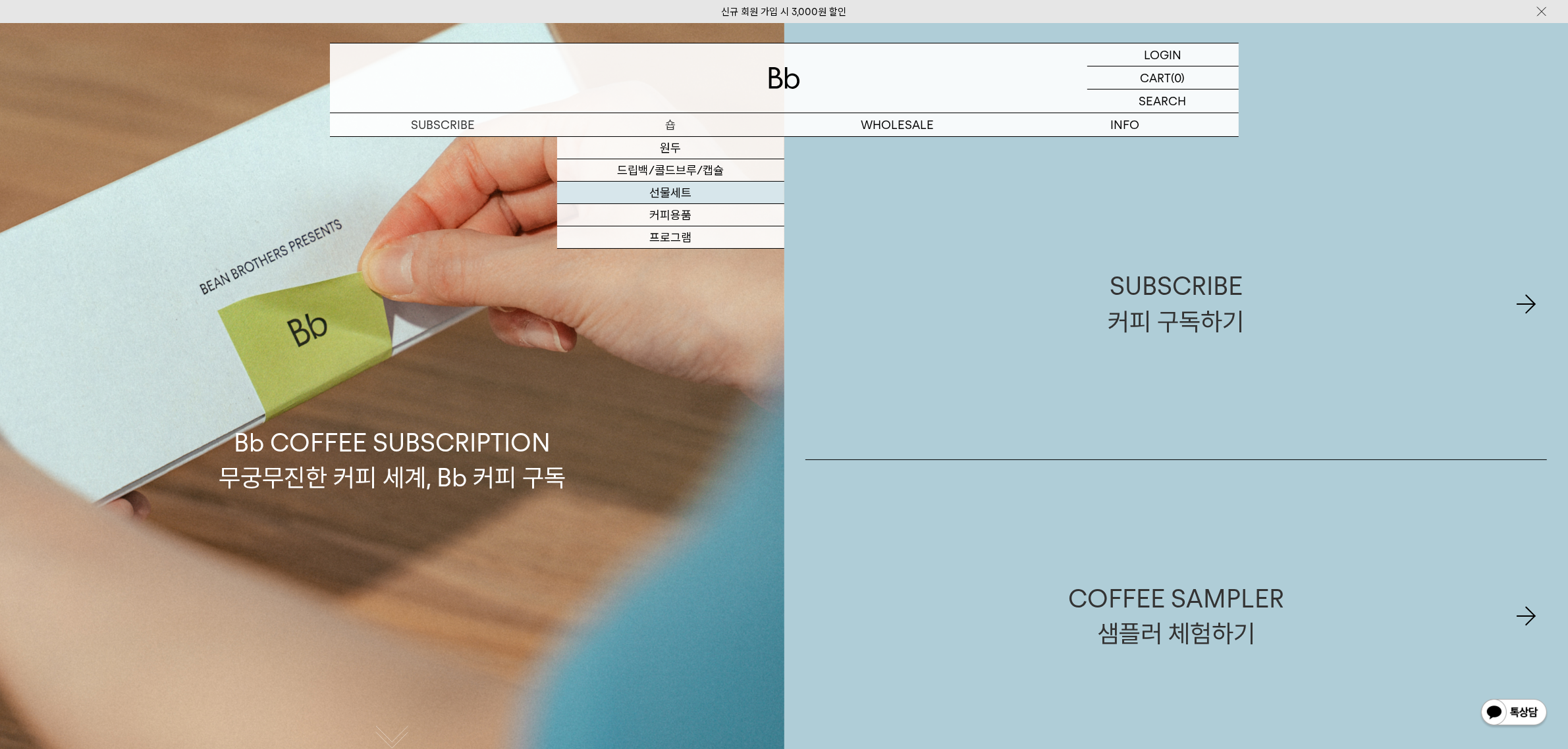
click at [672, 187] on link "선물세트" at bounding box center [671, 193] width 227 height 23
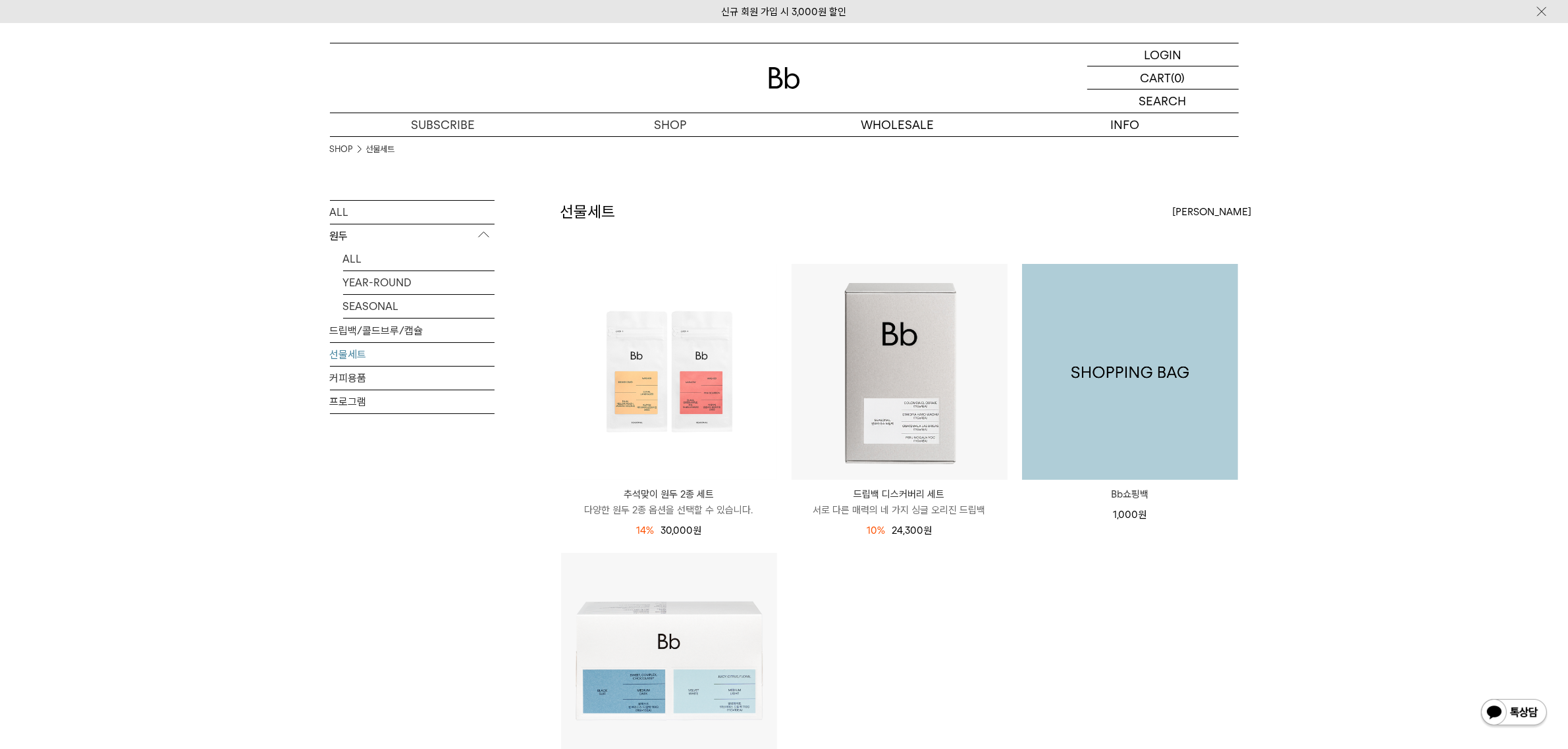
click at [1158, 387] on img at bounding box center [1130, 372] width 216 height 216
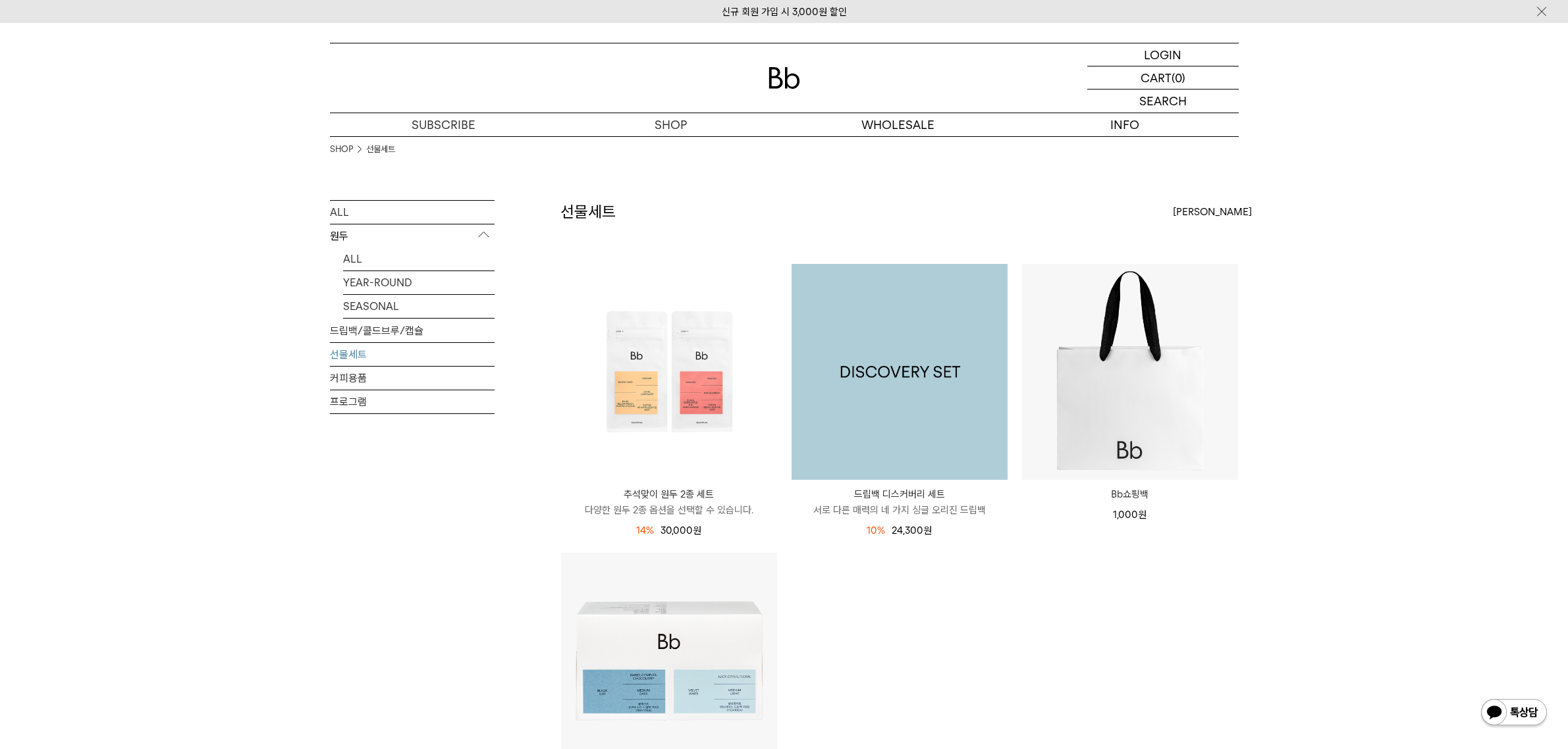
click at [952, 386] on img at bounding box center [900, 372] width 216 height 216
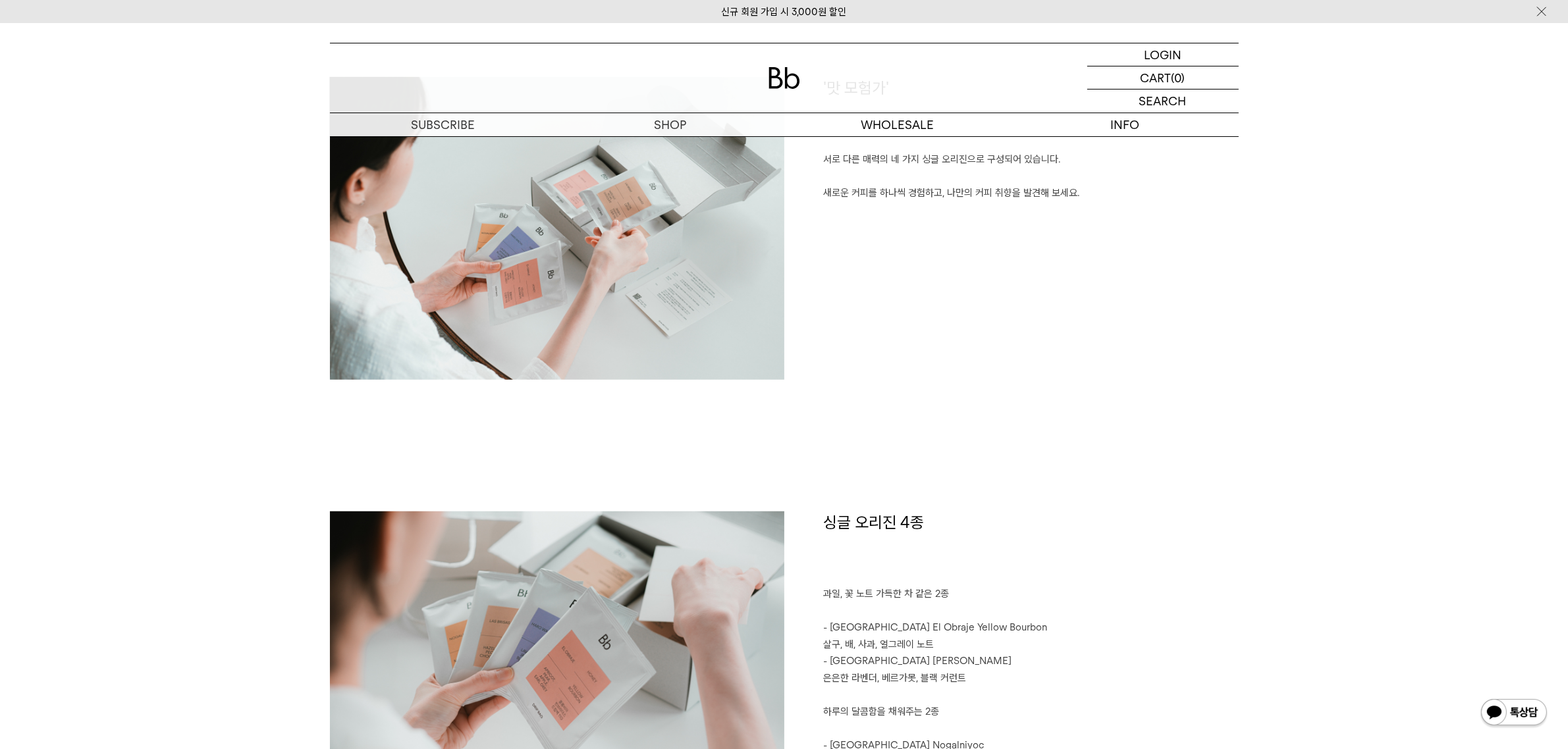
scroll to position [1317, 0]
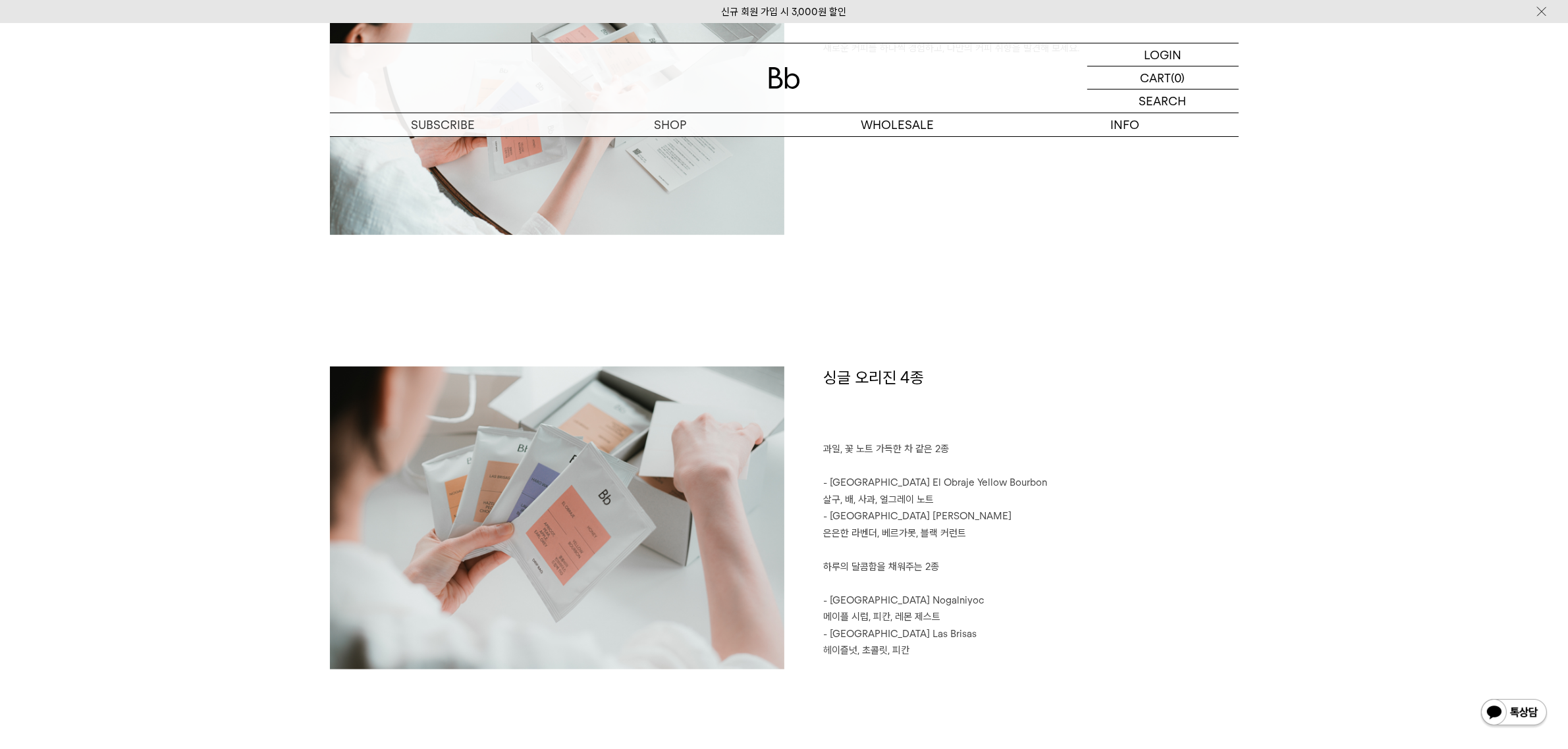
click at [843, 497] on p "- Colombia El Obraje Yellow Bourbon 살구, 배, 사과, 얼그레이 노트" at bounding box center [1031, 492] width 415 height 34
copy p "살구, 배, 사과, 얼그레이 노트"
click at [988, 510] on p "- Ethiopia Haro Wachu" at bounding box center [1031, 516] width 415 height 17
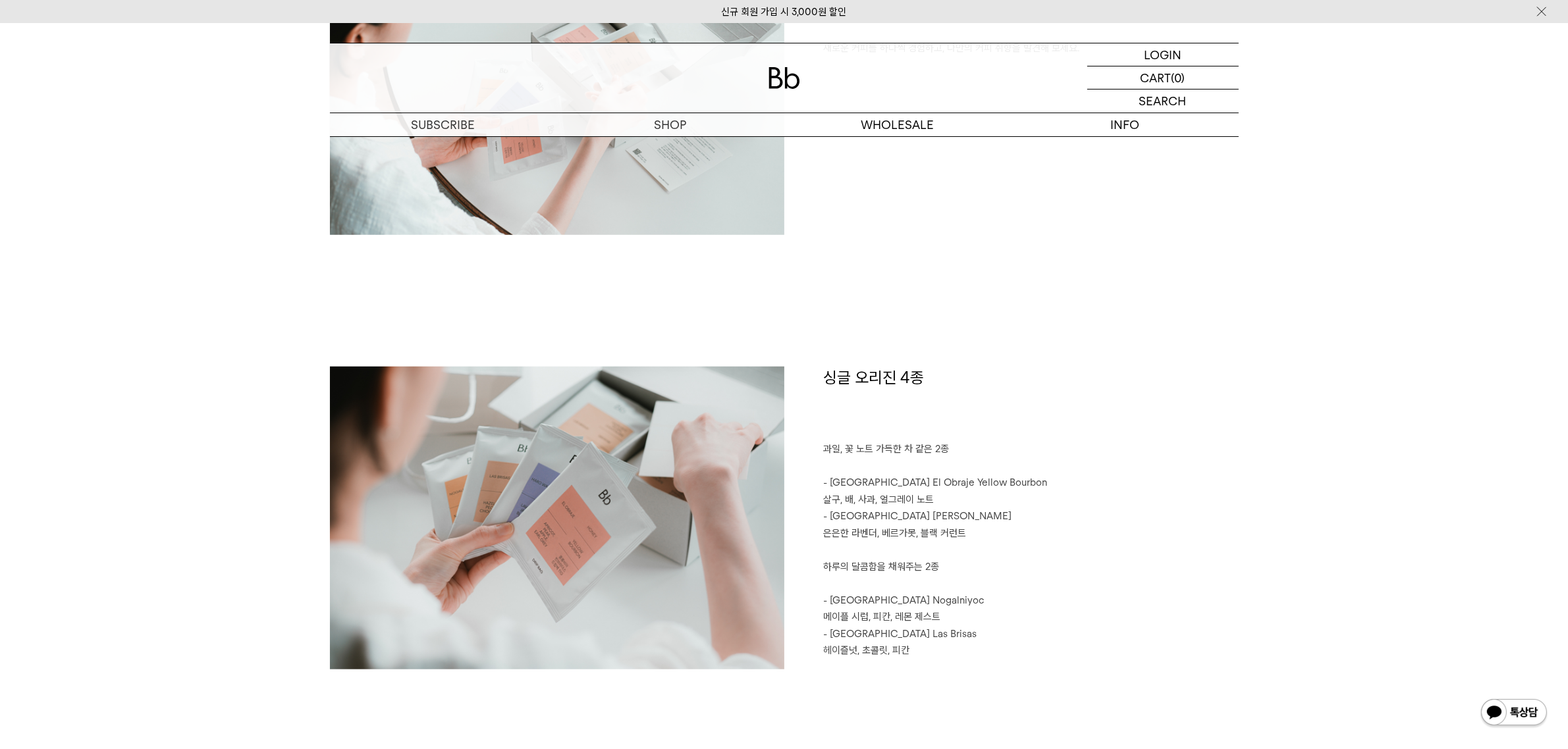
click at [864, 536] on p "은은한 라벤더, 베르가못, 블랙 커런트" at bounding box center [1031, 534] width 415 height 17
copy p "은은한 라벤더, 베르가못, 블랙 커런트"
click at [987, 606] on p "- Peru Nogalniyoc" at bounding box center [1031, 601] width 415 height 17
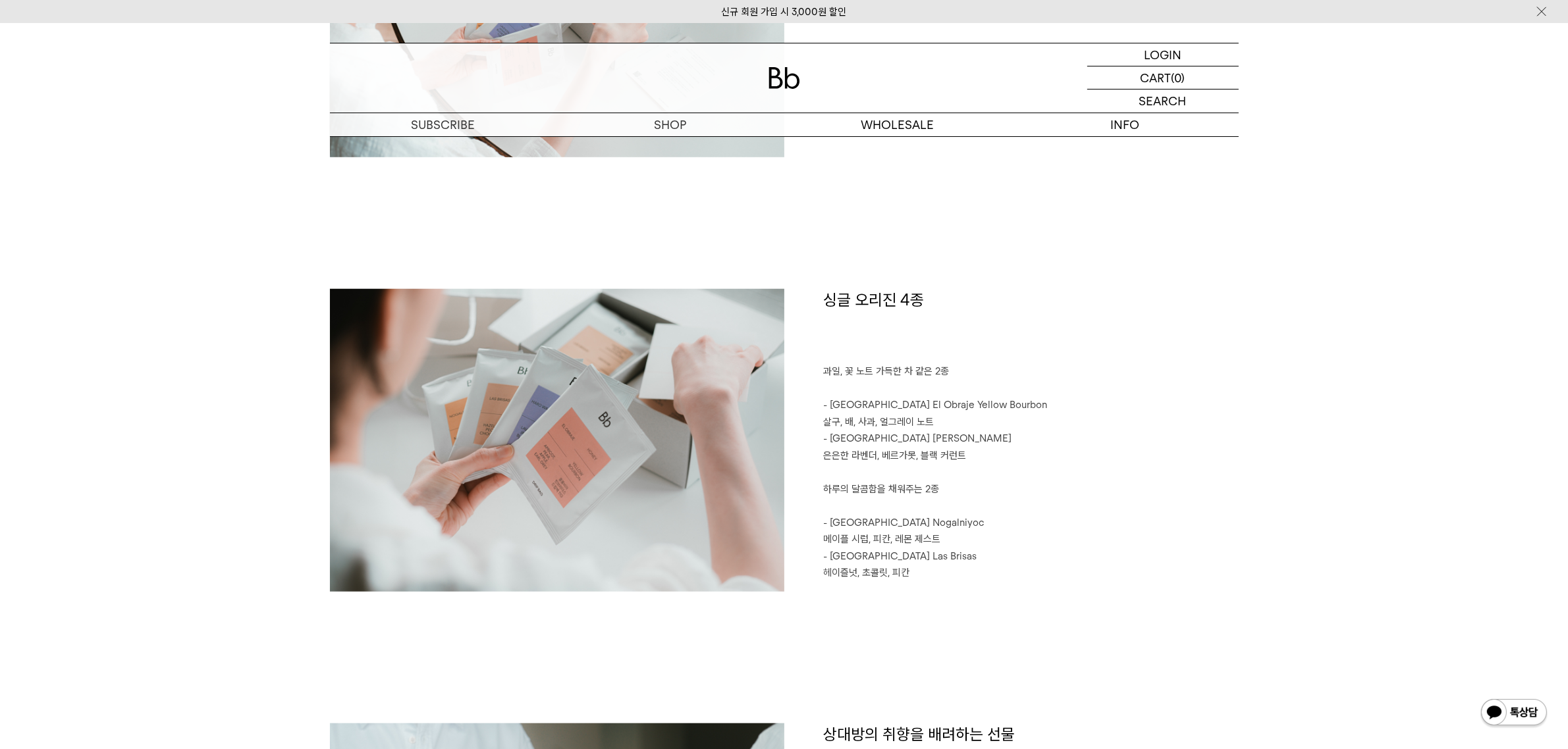
scroll to position [1481, 0]
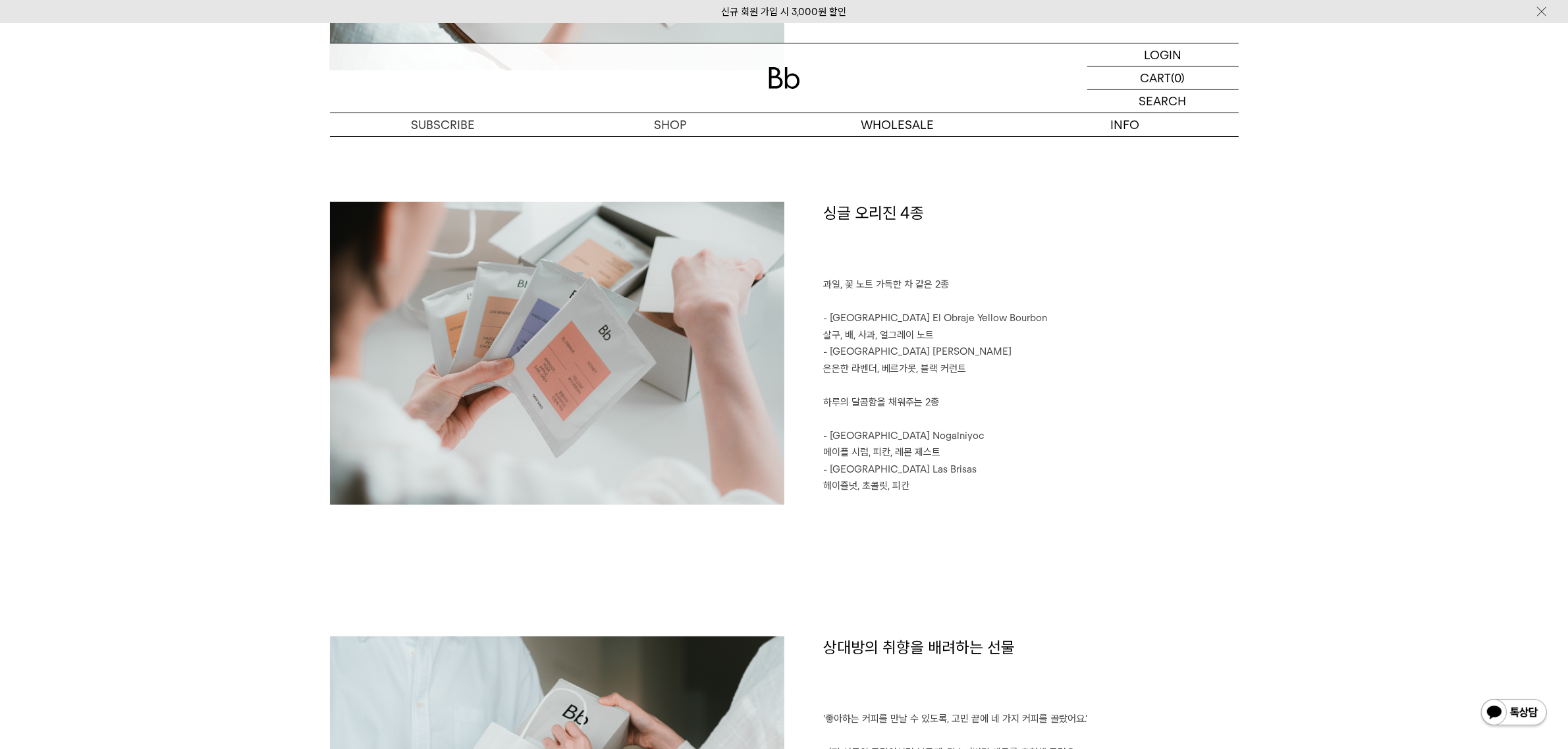
drag, startPoint x: 831, startPoint y: 452, endPoint x: 965, endPoint y: 447, distance: 134.1
click at [965, 447] on p "메이플 시럽, 피칸, 레몬 제스트" at bounding box center [1031, 453] width 415 height 17
copy p "메이플 시럽, 피칸, 레몬 제스트"
click at [886, 478] on p "헤이즐넛, 초콜릿, 피칸" at bounding box center [1031, 486] width 415 height 17
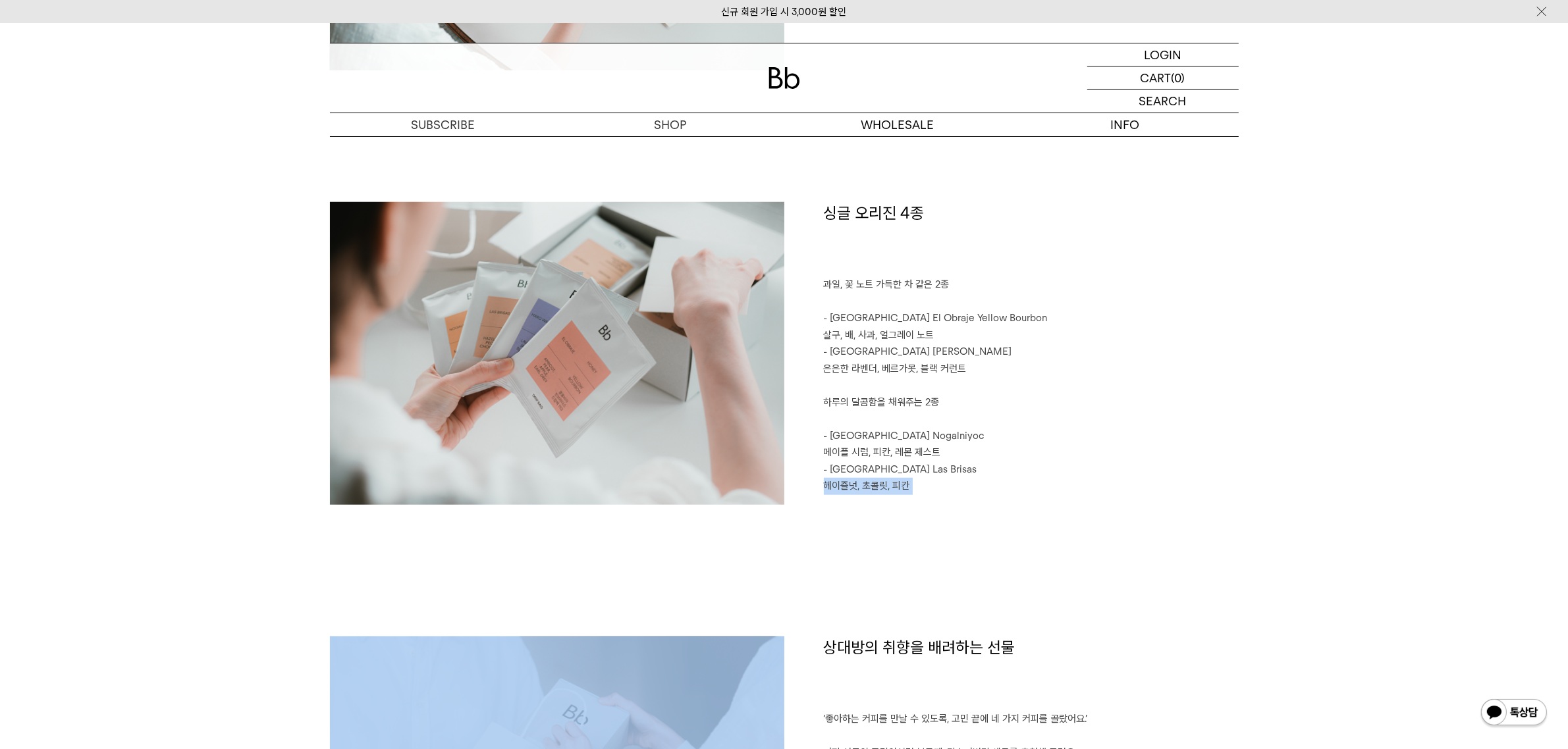
click at [886, 478] on p "헤이즐넛, 초콜릿, 피칸" at bounding box center [1031, 486] width 415 height 17
copy div "헤이즐넛, 초콜릿, 피칸"
click at [1061, 459] on p "메이플 시럽, 피칸, 레몬 제스트" at bounding box center [1031, 453] width 415 height 17
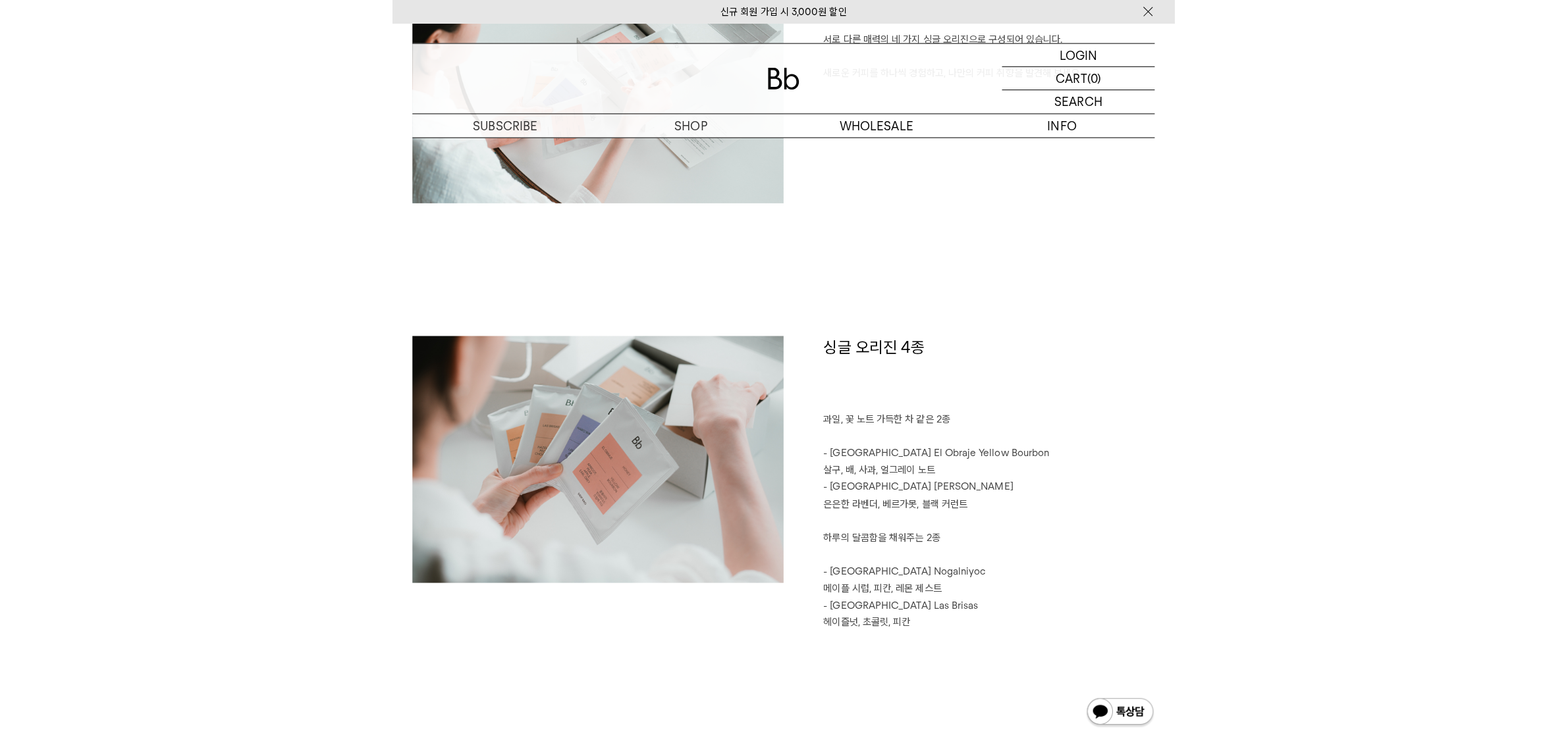
scroll to position [1234, 0]
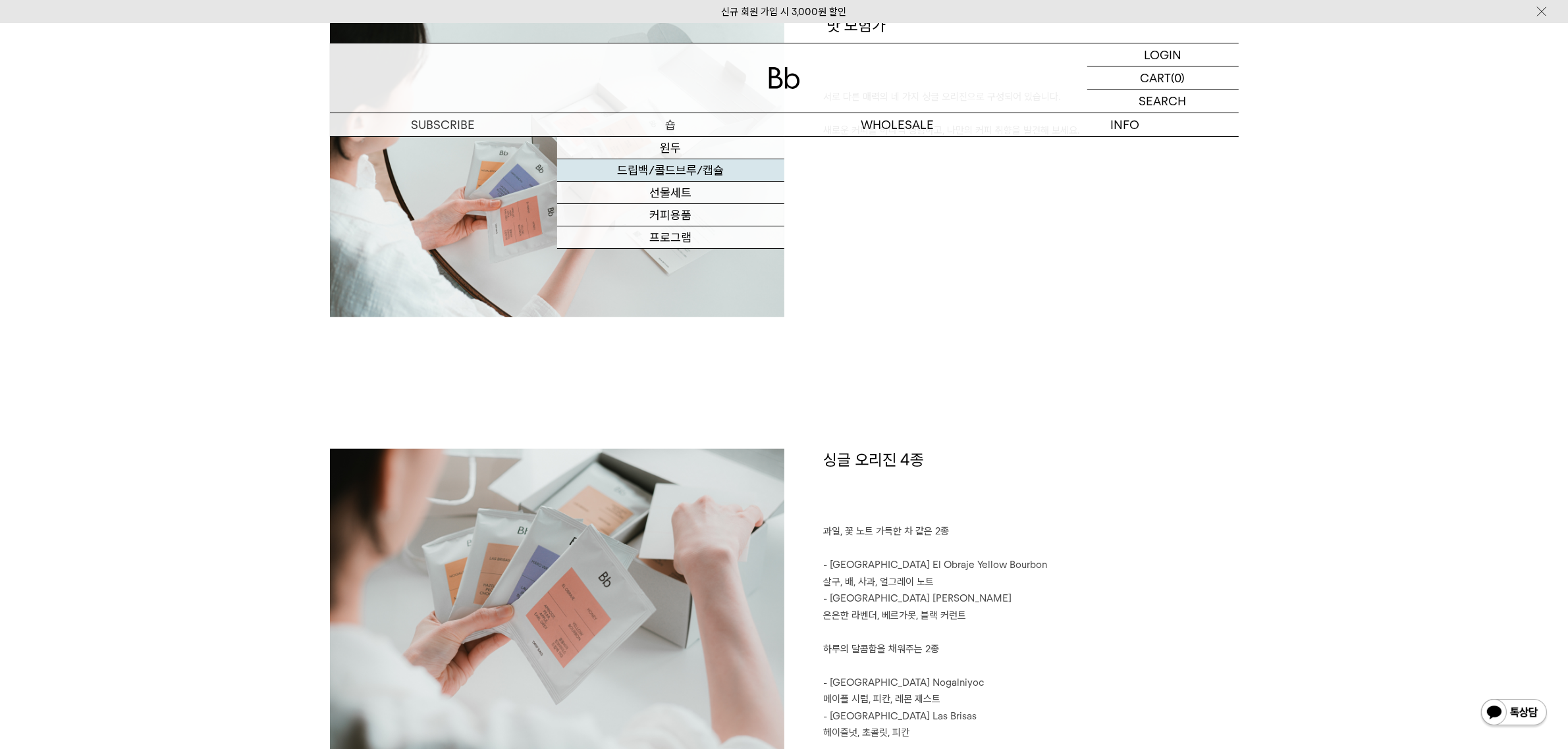
click at [687, 180] on link "드립백/콜드브루/캡슐" at bounding box center [671, 170] width 227 height 23
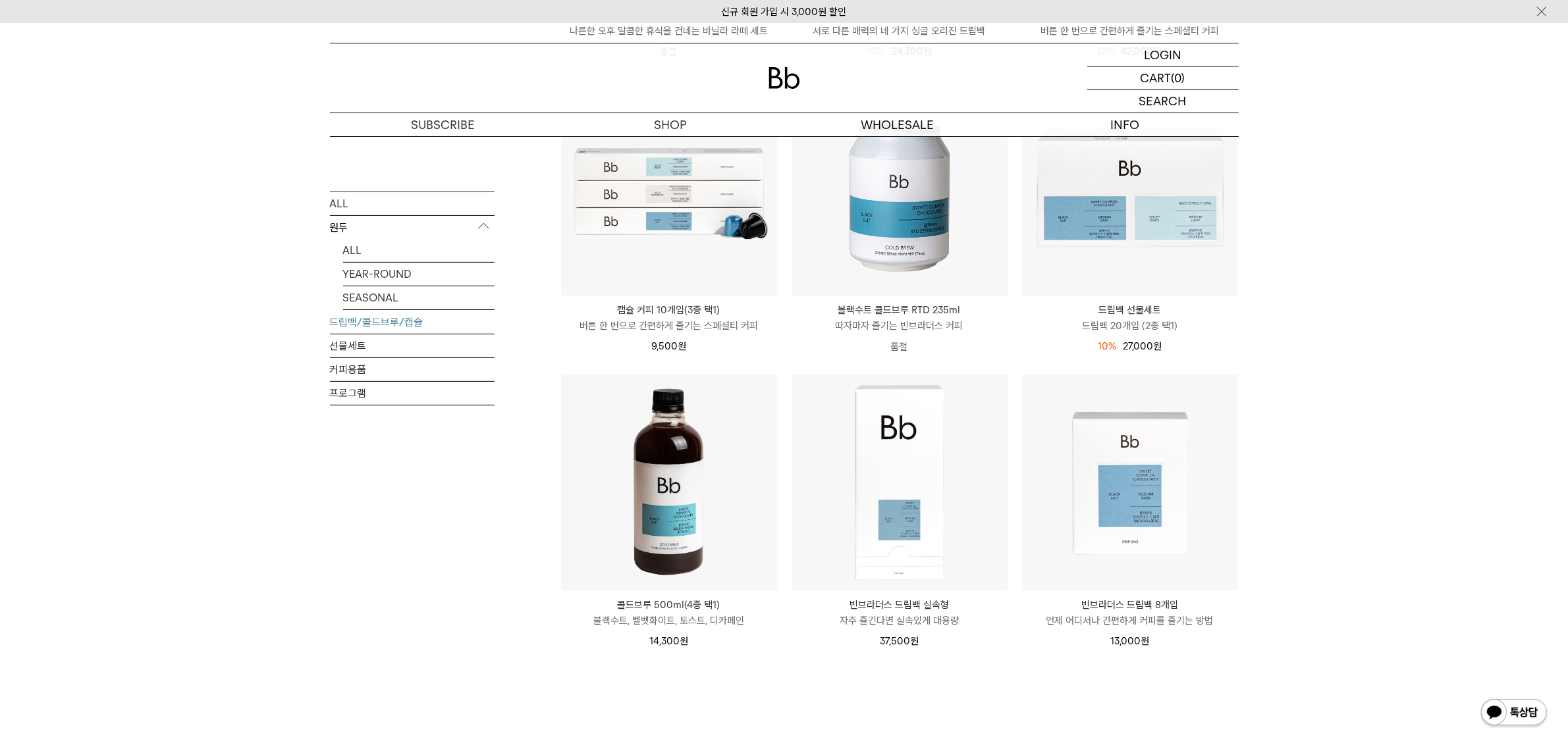
scroll to position [494, 0]
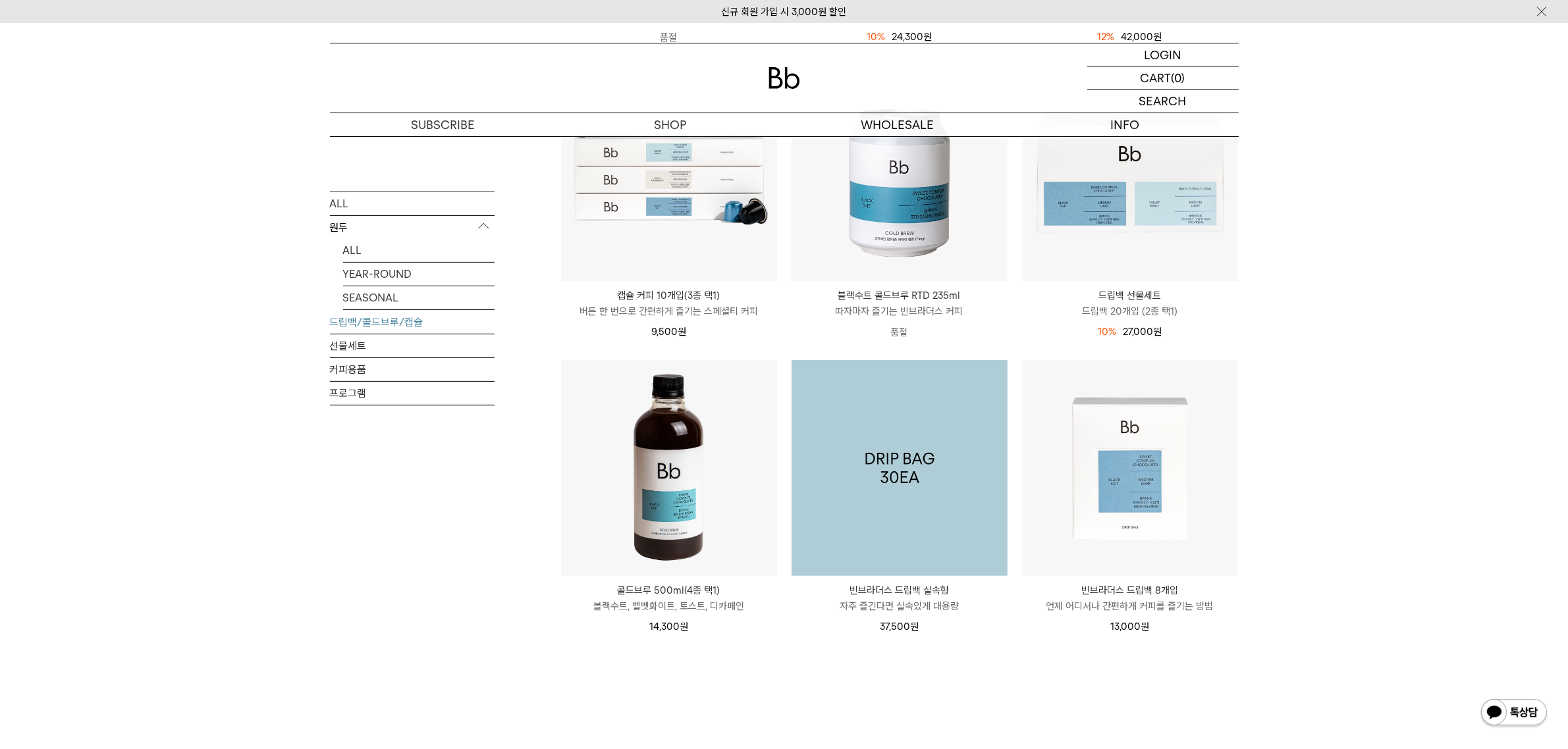
click at [973, 477] on img at bounding box center [900, 468] width 216 height 216
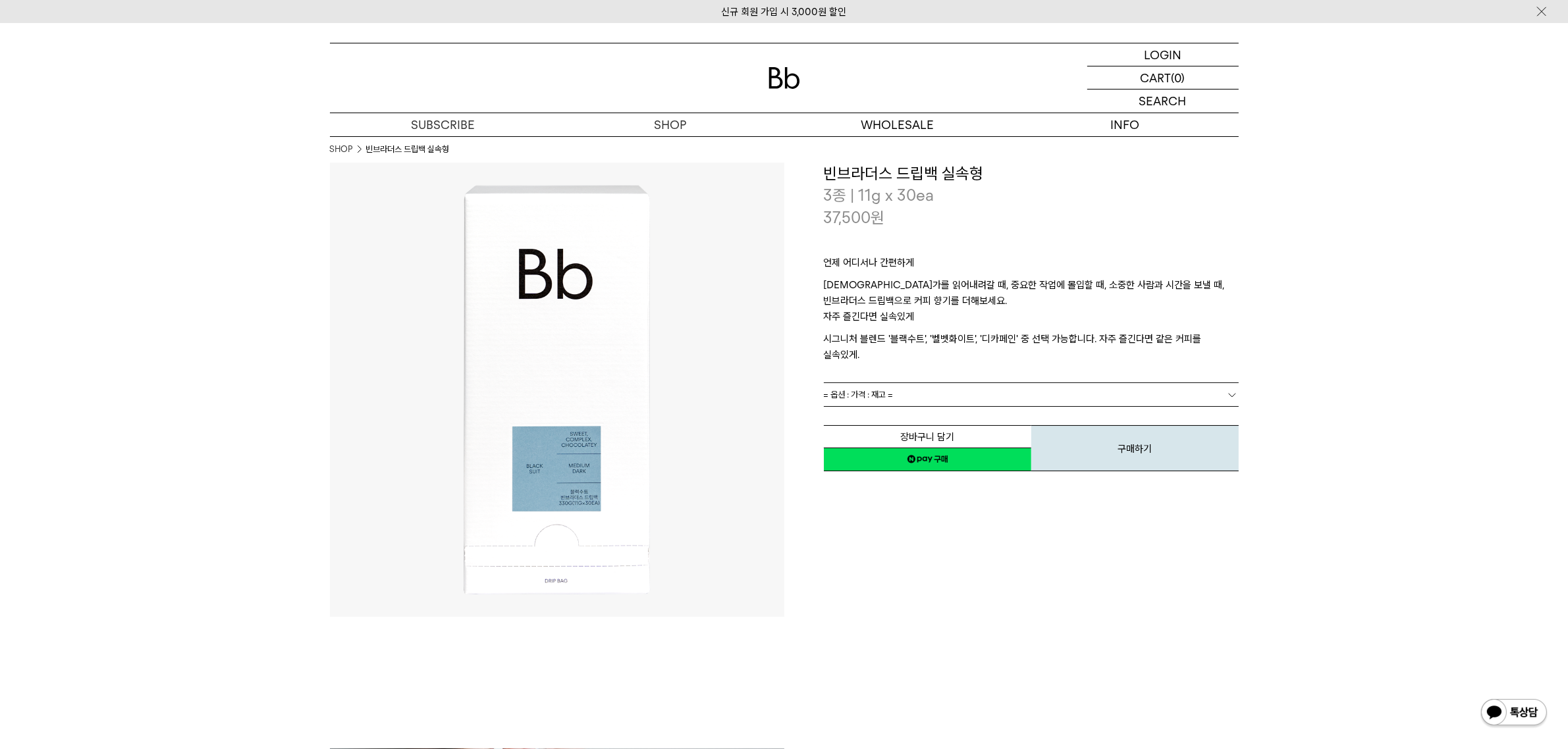
click at [985, 405] on div "장바구니 담기 찜하기 NAVER 네이버 ID로 간편구매 네이버페이 네이버페이 구매하기 찜하기 이전 이벤트 Npay 머니 우리 통장 최대 1만원…" at bounding box center [1031, 439] width 415 height 67
click at [989, 383] on link "= 옵션 : 가격 : 재고 =" at bounding box center [1031, 394] width 415 height 23
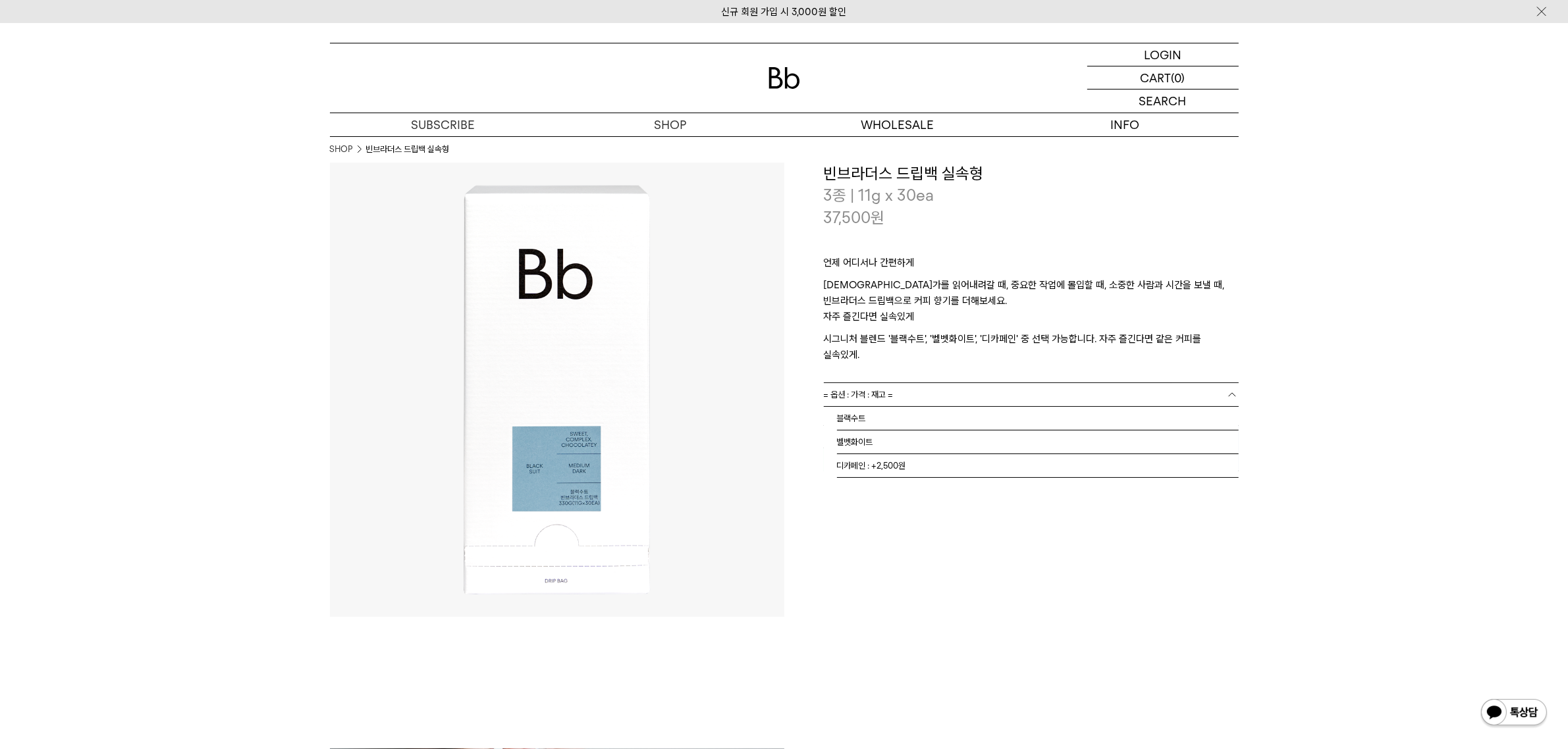
click at [989, 383] on link "= 옵션 : 가격 : 재고 =" at bounding box center [1031, 394] width 415 height 23
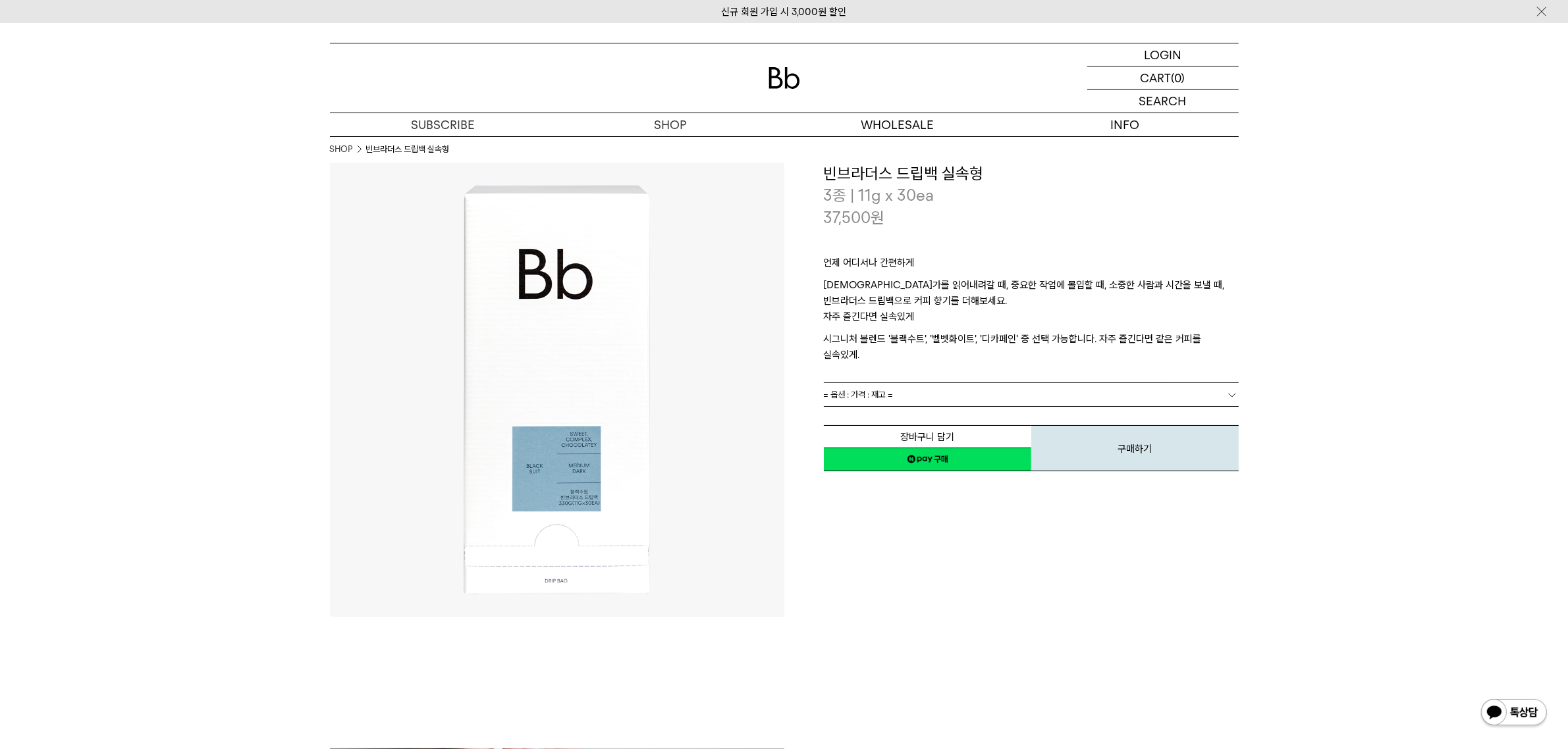
click at [943, 384] on link "= 옵션 : 가격 : 재고 =" at bounding box center [1031, 394] width 415 height 23
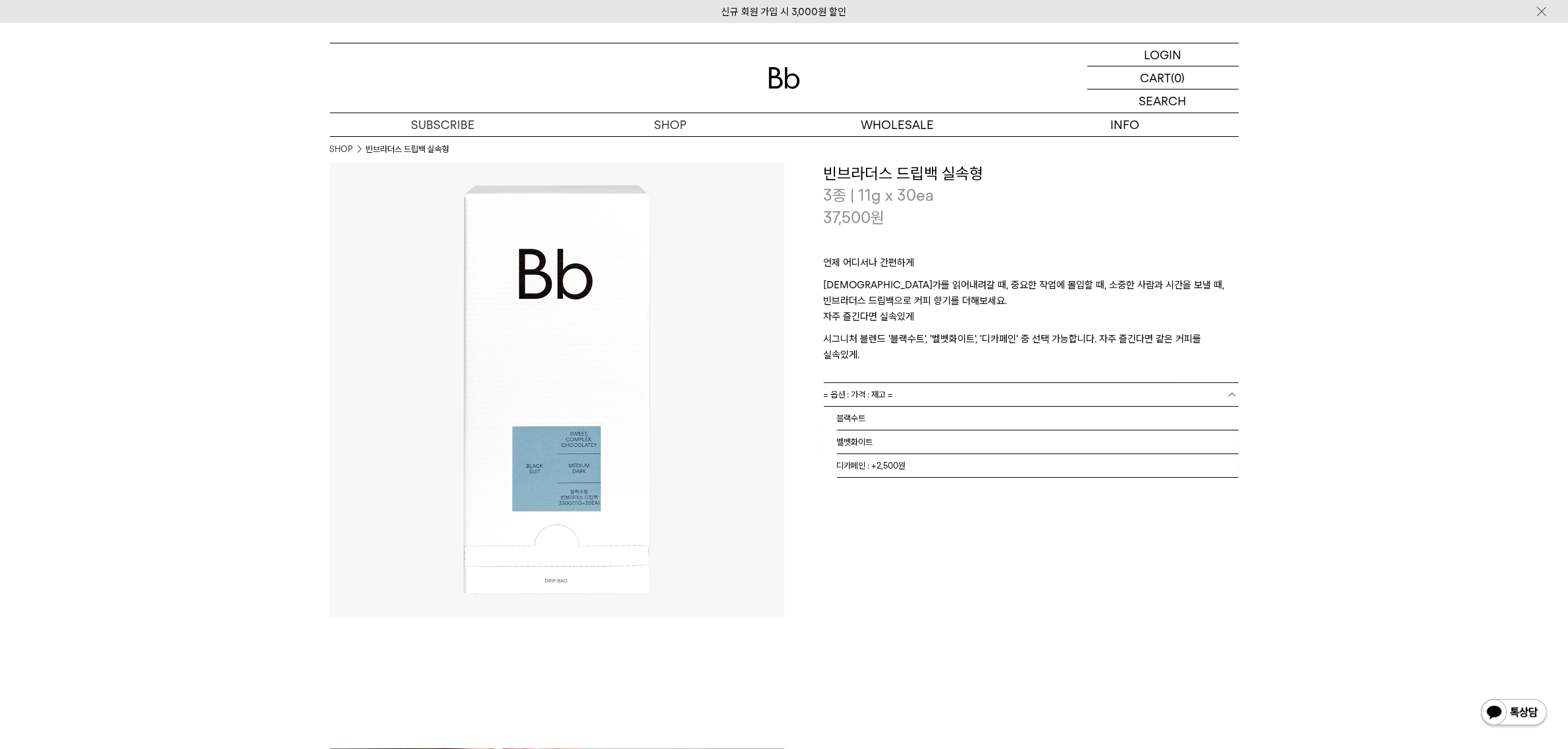
click at [943, 535] on div "**********" at bounding box center [1012, 390] width 454 height 454
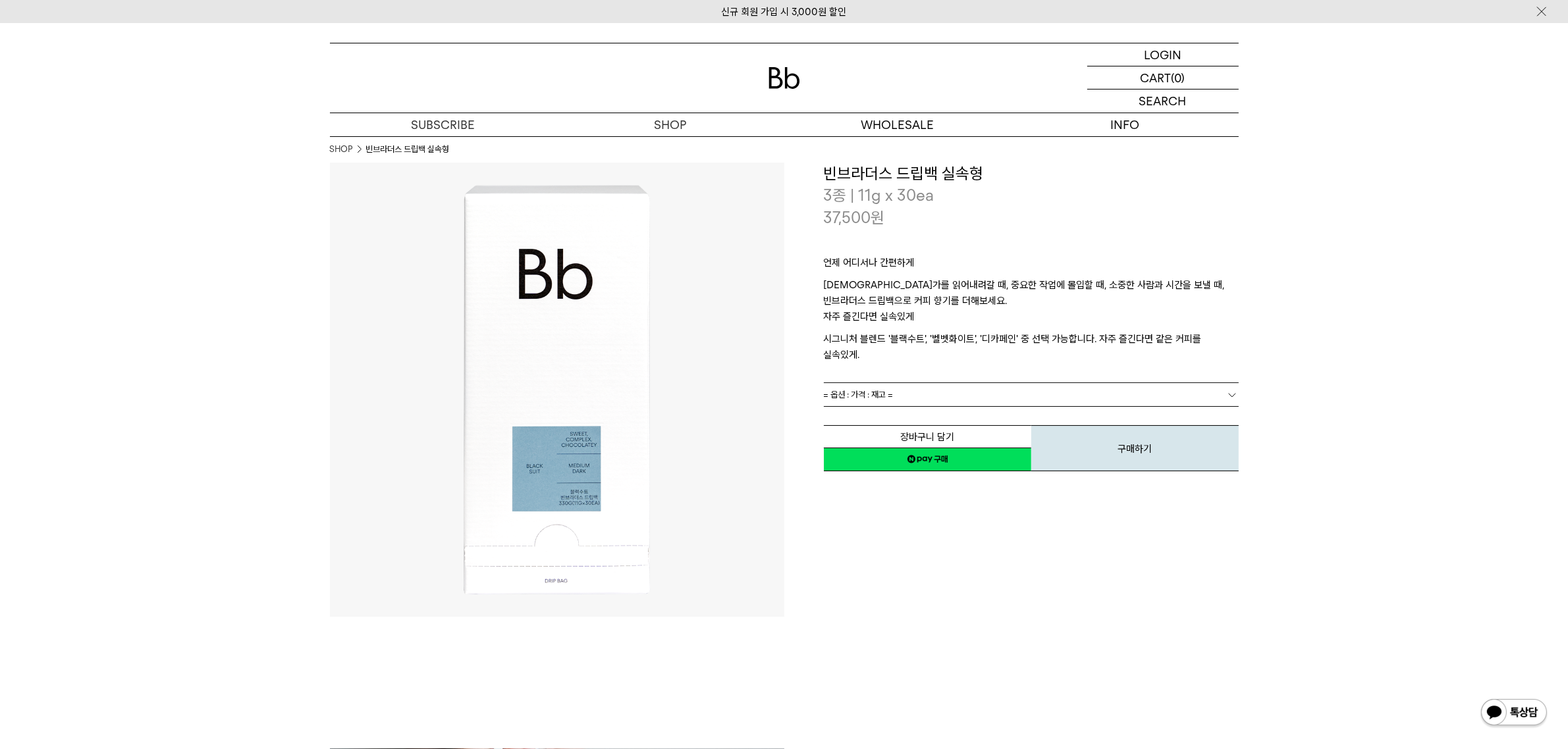
click at [939, 587] on div "**********" at bounding box center [1012, 390] width 454 height 454
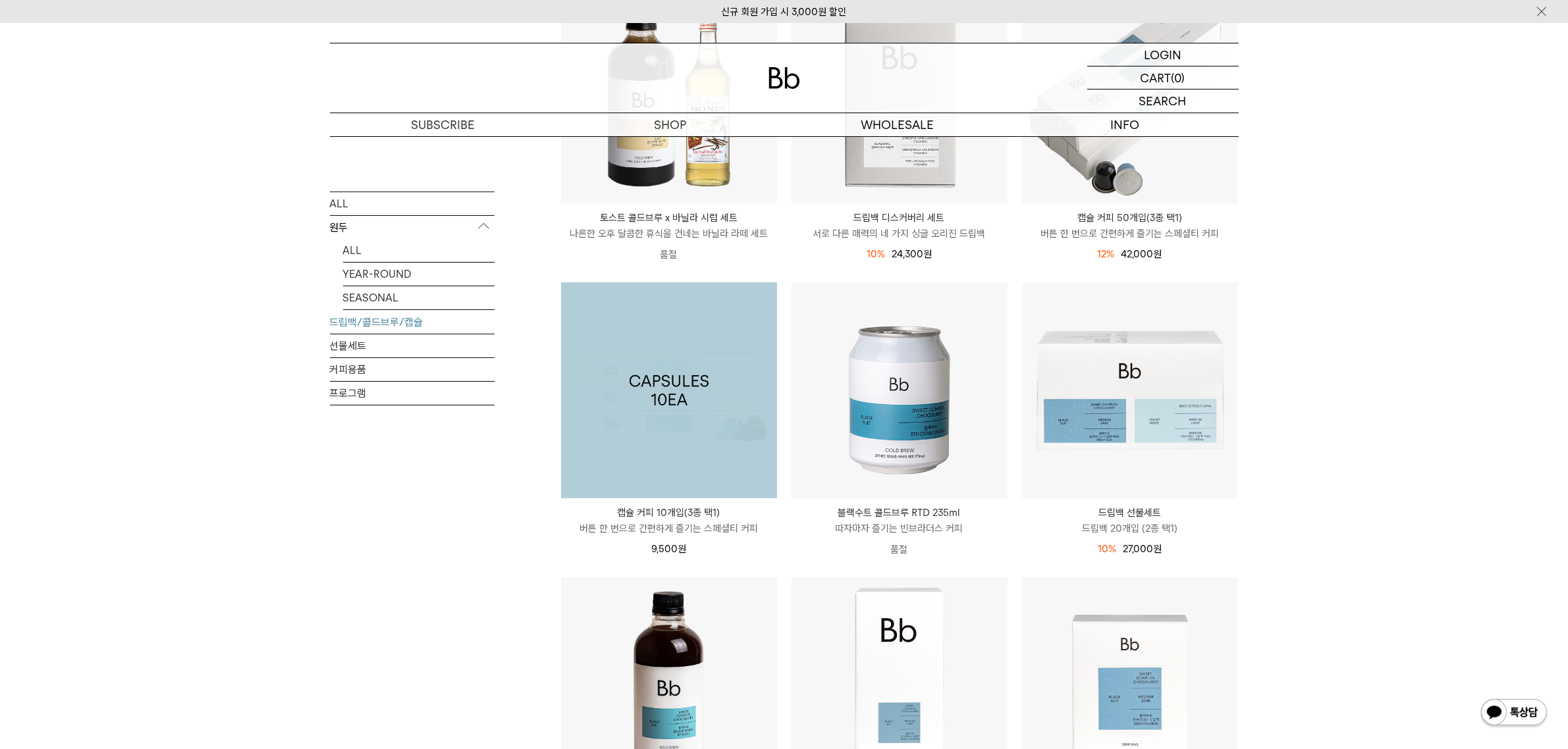
scroll to position [224, 0]
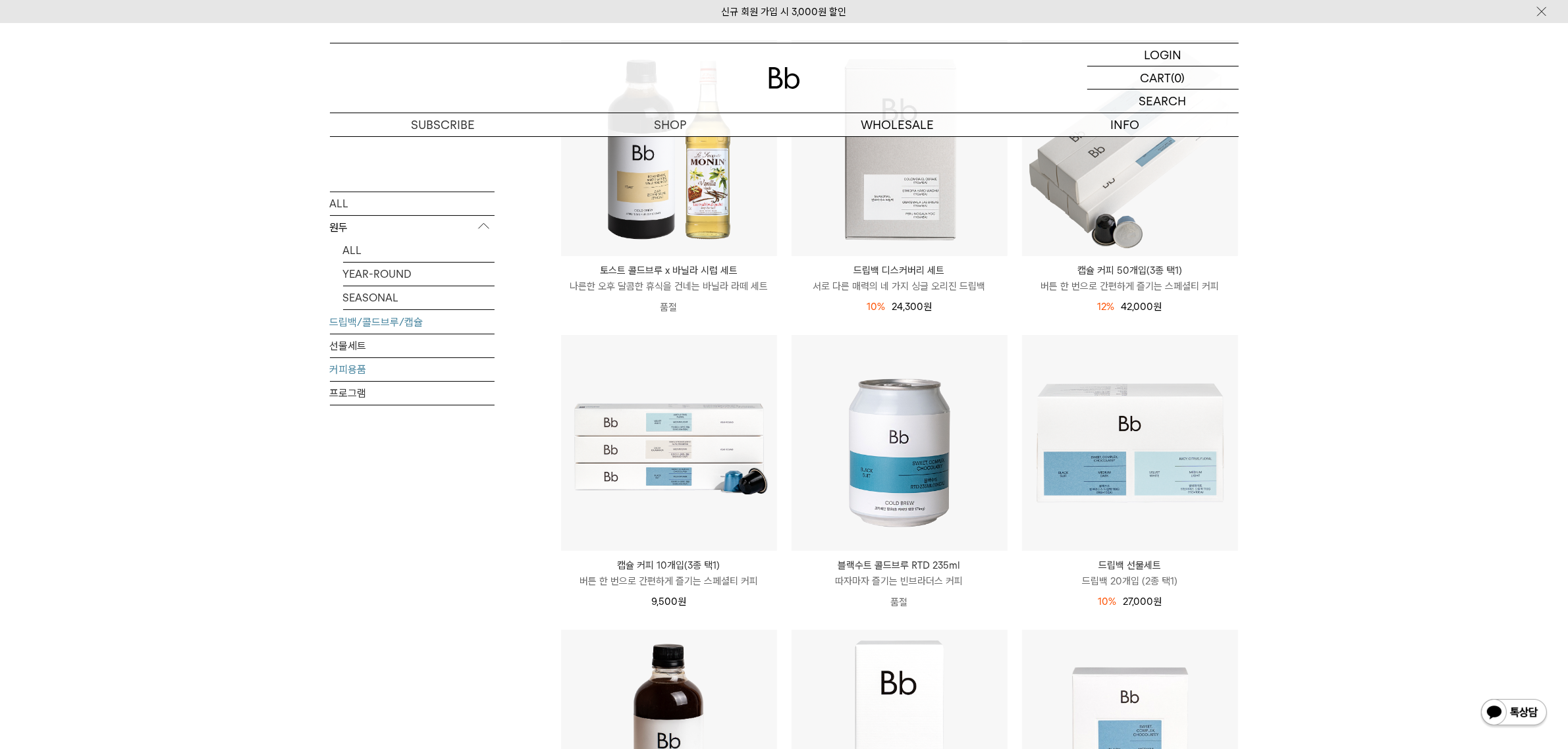
click at [383, 357] on link "커피용품" at bounding box center [412, 368] width 165 height 23
click at [386, 352] on link "선물세트" at bounding box center [412, 345] width 165 height 23
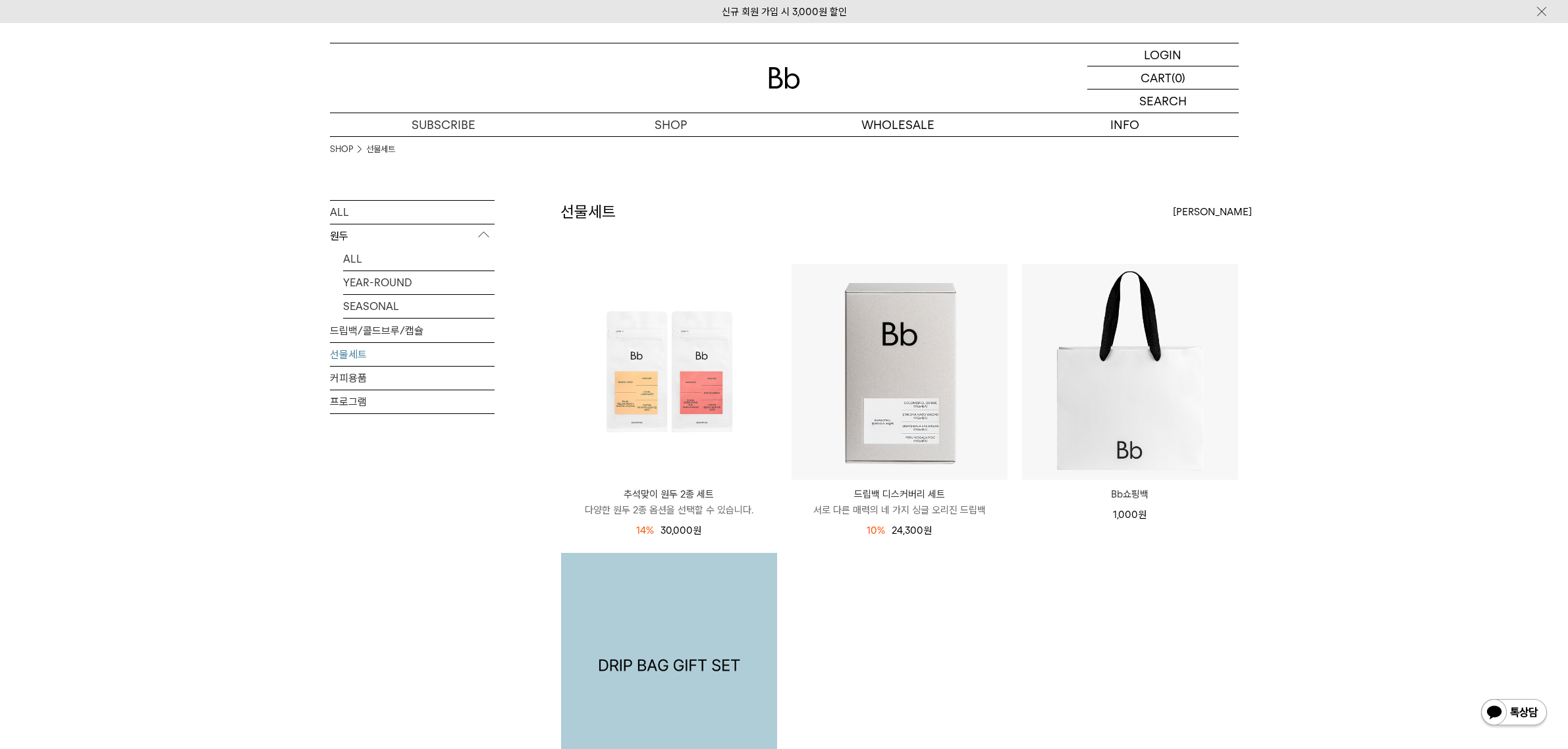
scroll to position [165, 0]
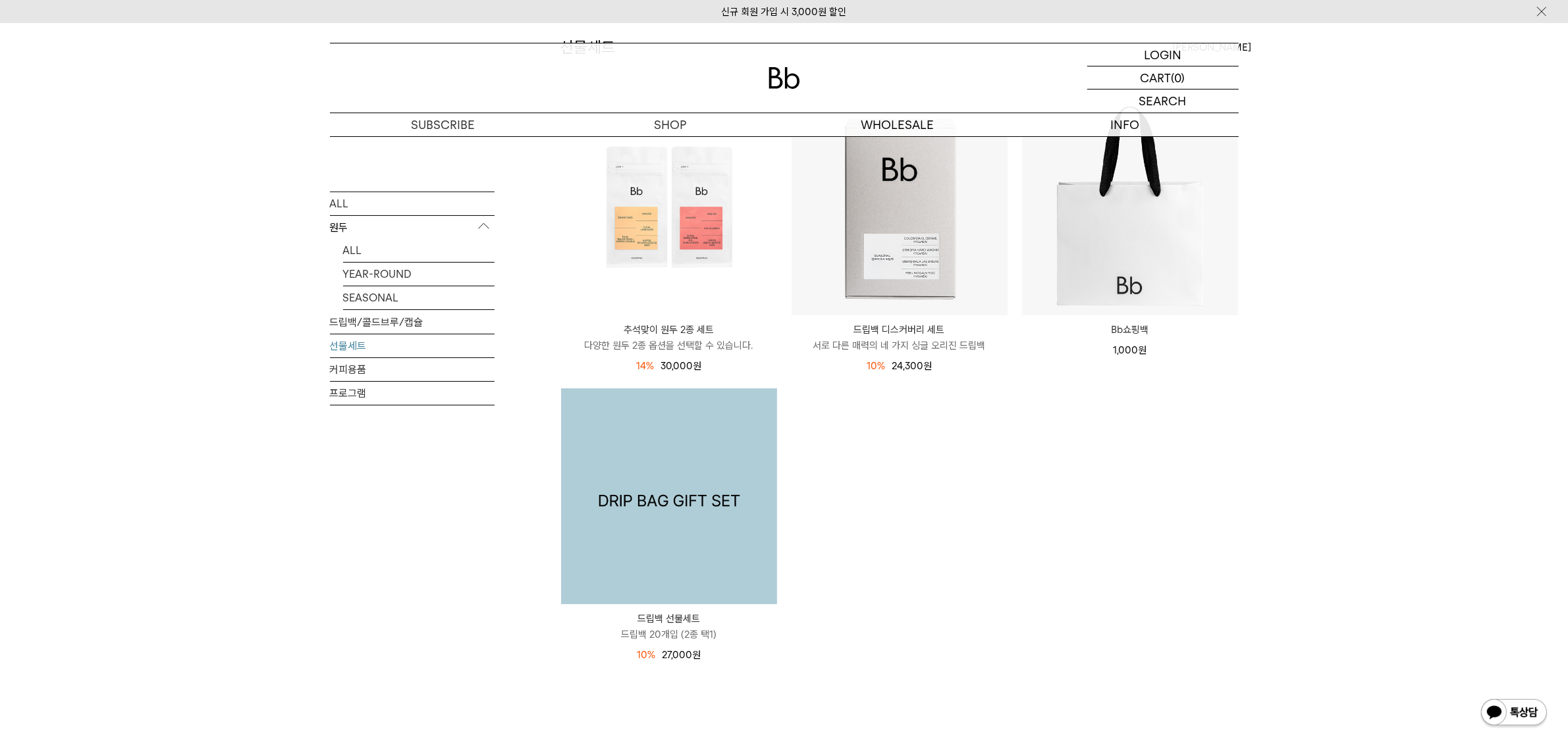
click at [703, 535] on img at bounding box center [669, 496] width 216 height 216
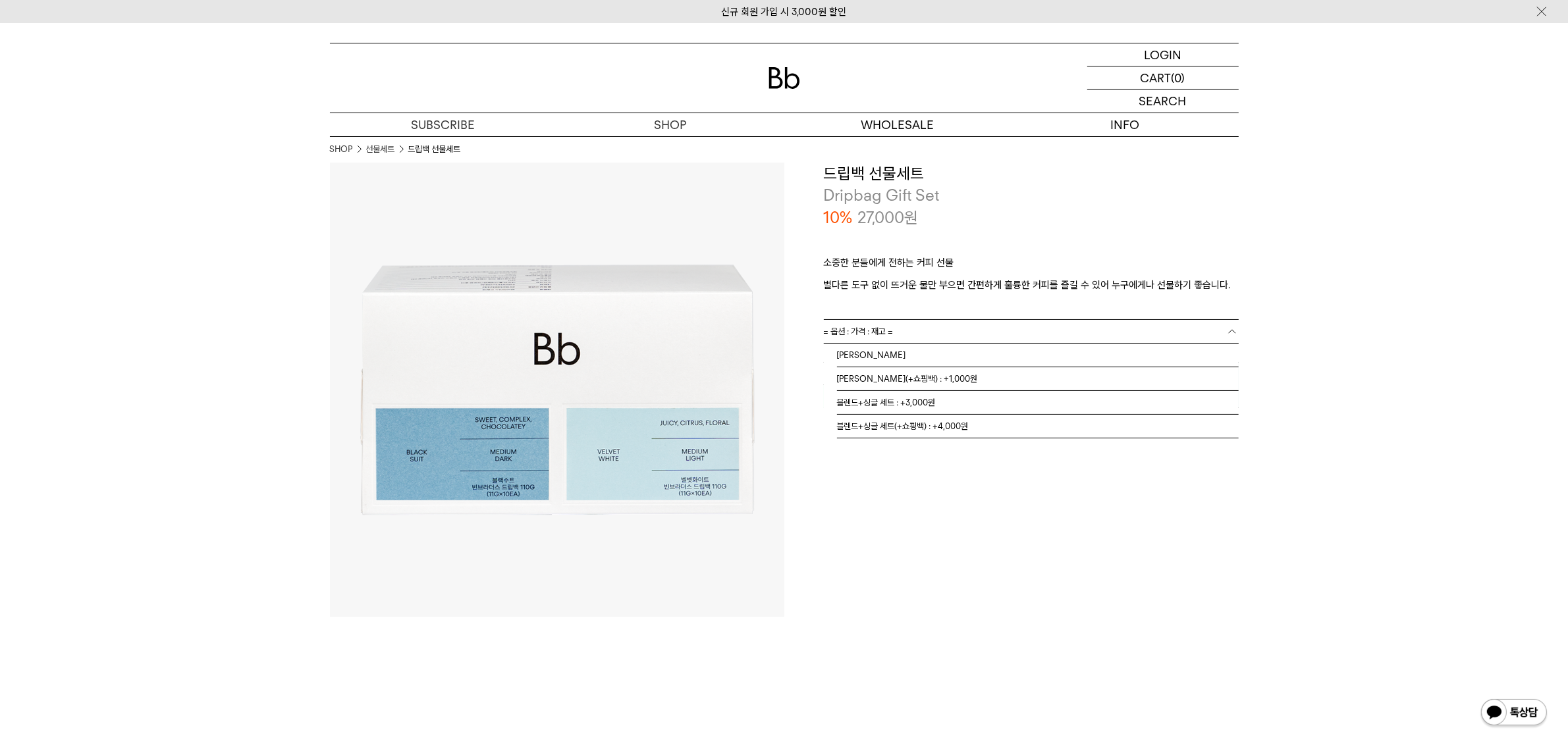
click at [930, 330] on link "= 옵션 : 가격 : 재고 =" at bounding box center [1031, 331] width 415 height 23
click at [948, 573] on div "**********" at bounding box center [1012, 390] width 454 height 454
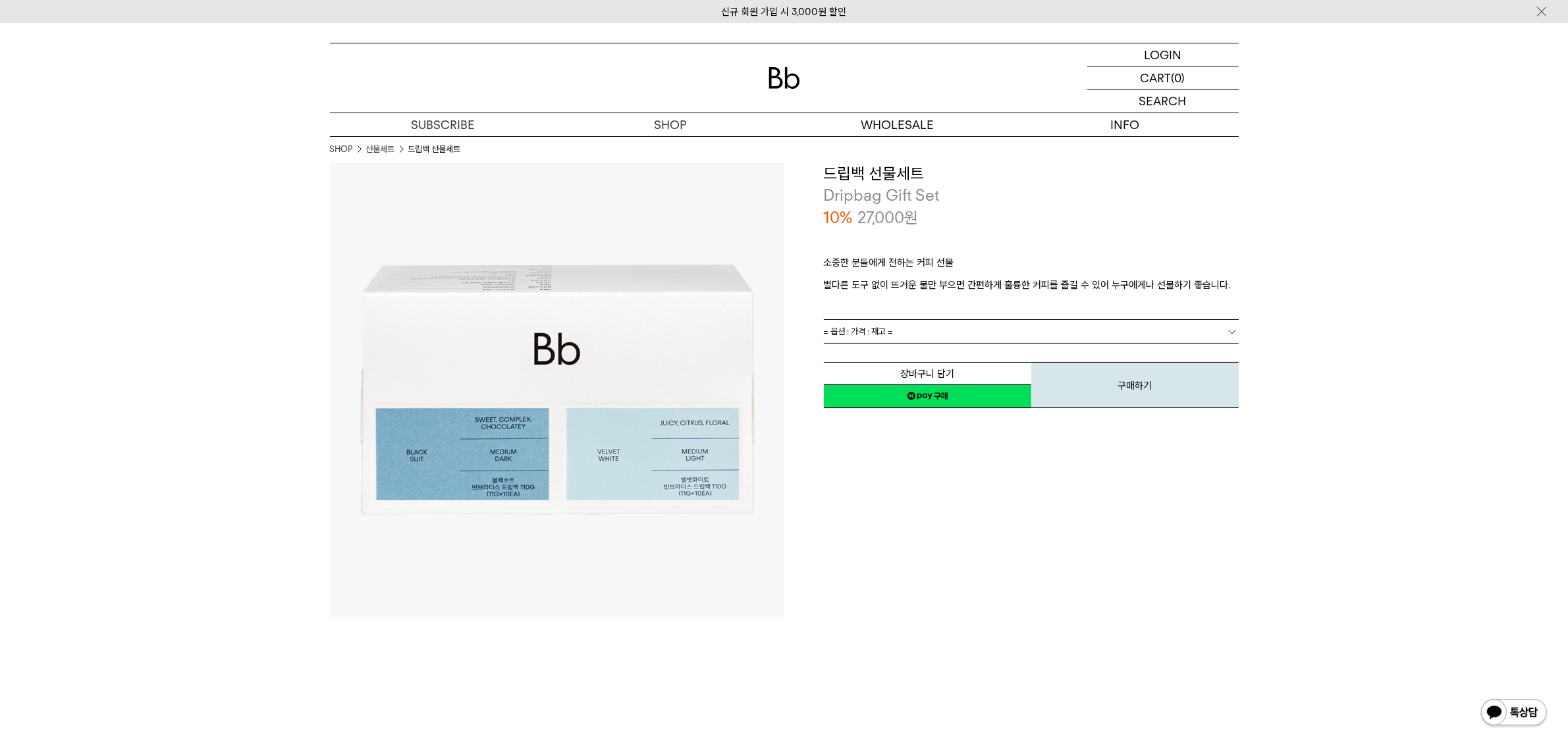
click at [1136, 522] on div "**********" at bounding box center [1012, 390] width 454 height 454
